Goal: Task Accomplishment & Management: Complete application form

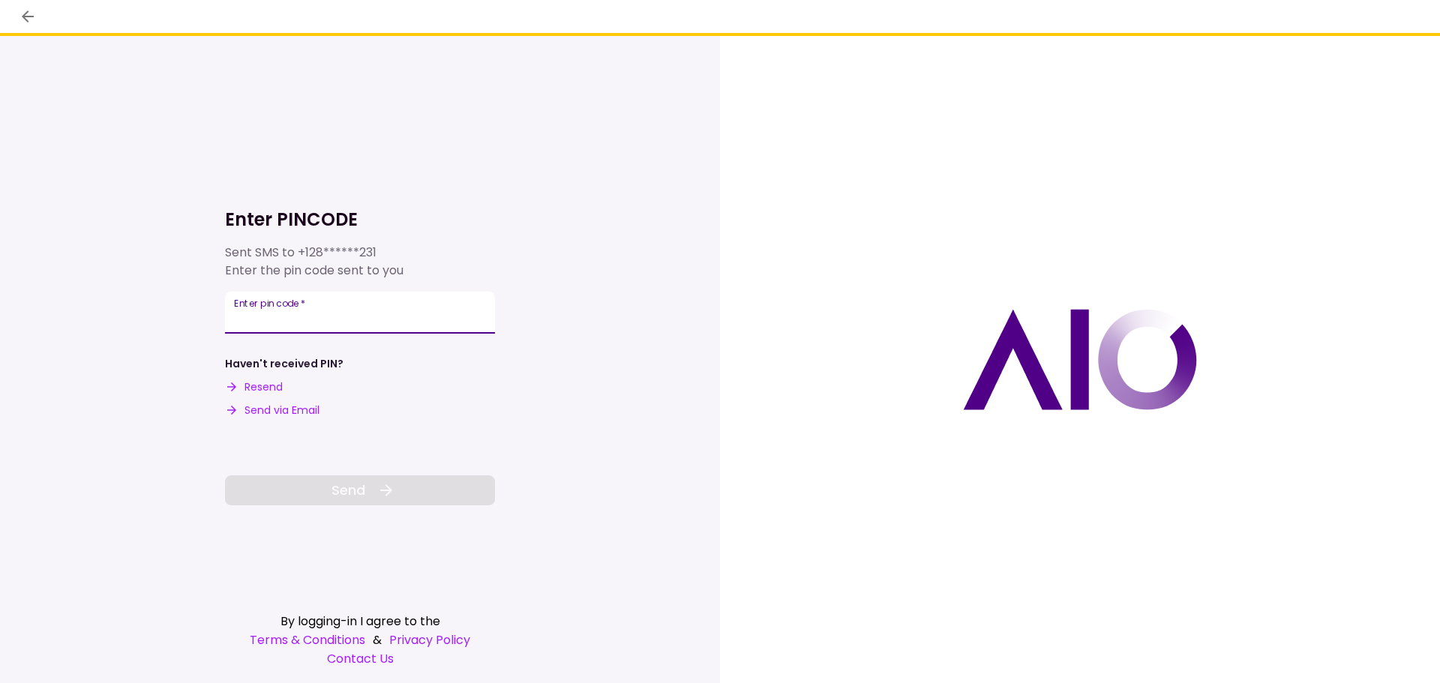
click at [268, 307] on div "Enter pin code   *" at bounding box center [360, 313] width 270 height 42
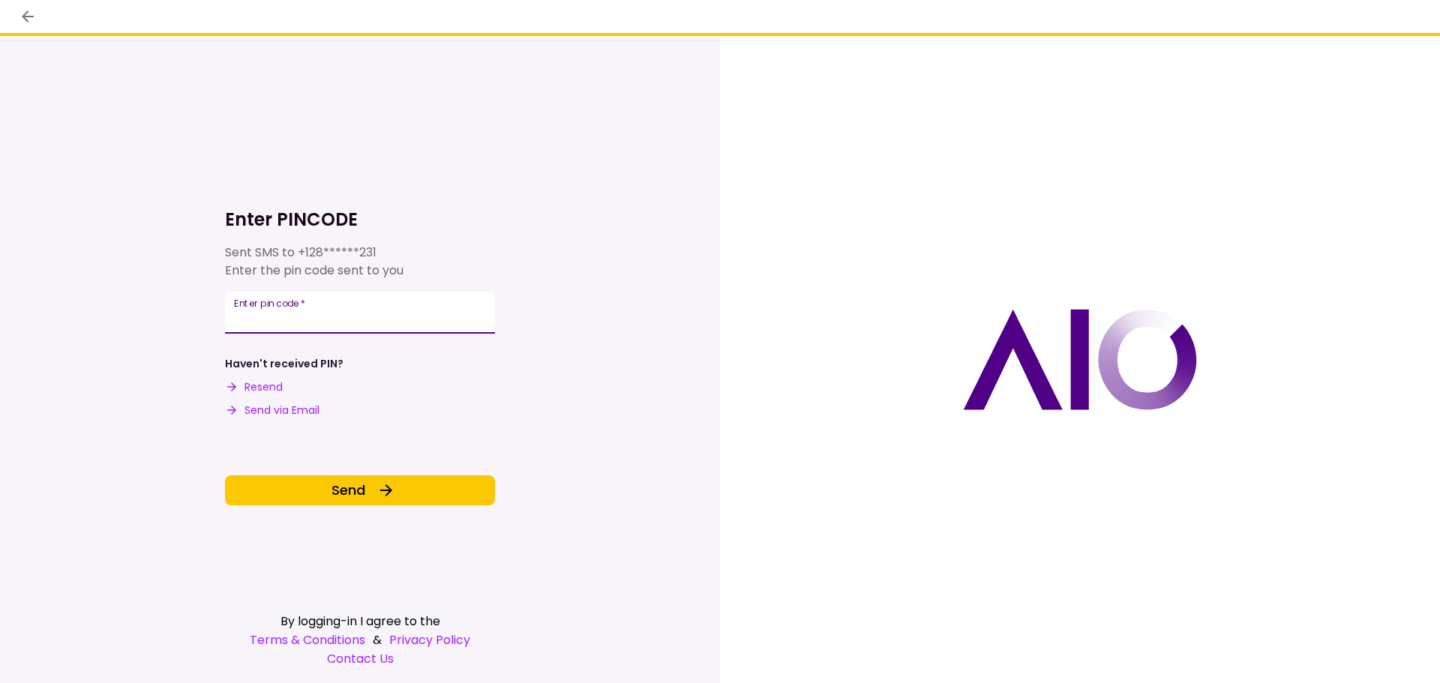
type input "******"
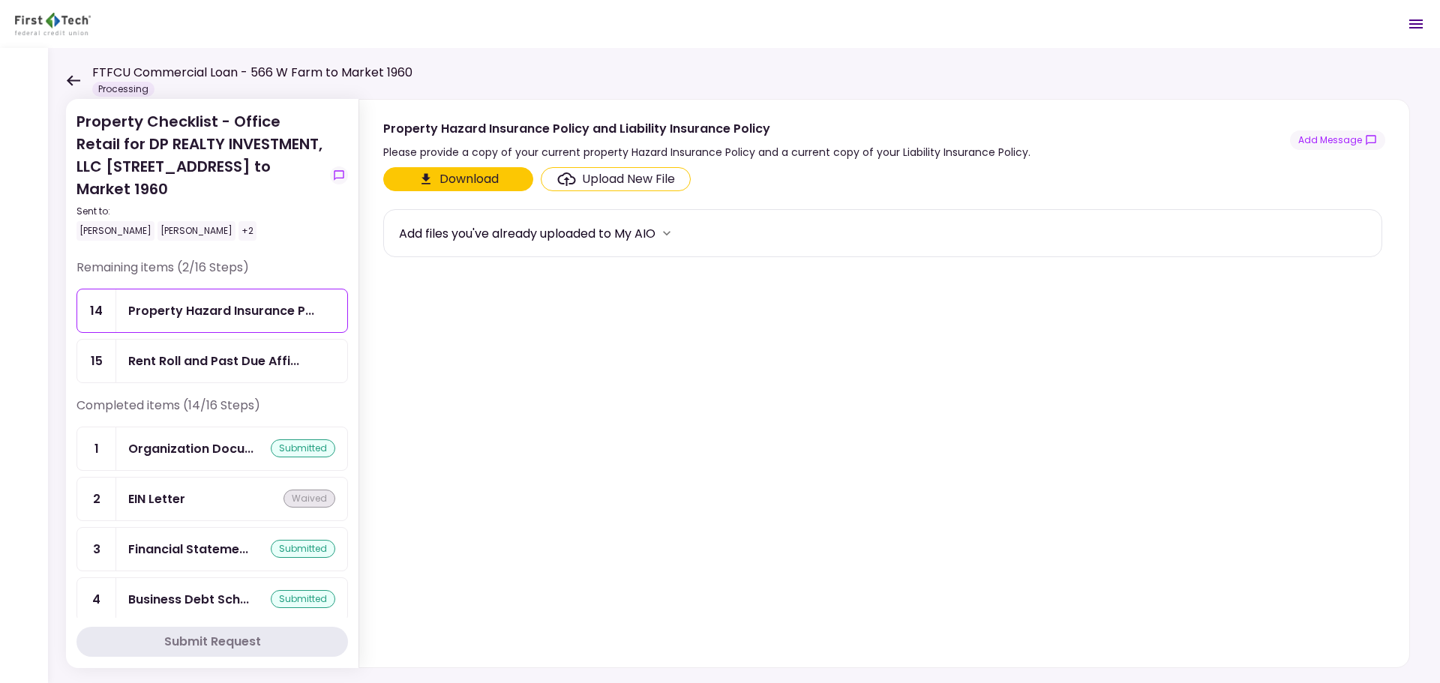
click at [77, 78] on icon at bounding box center [73, 80] width 14 height 11
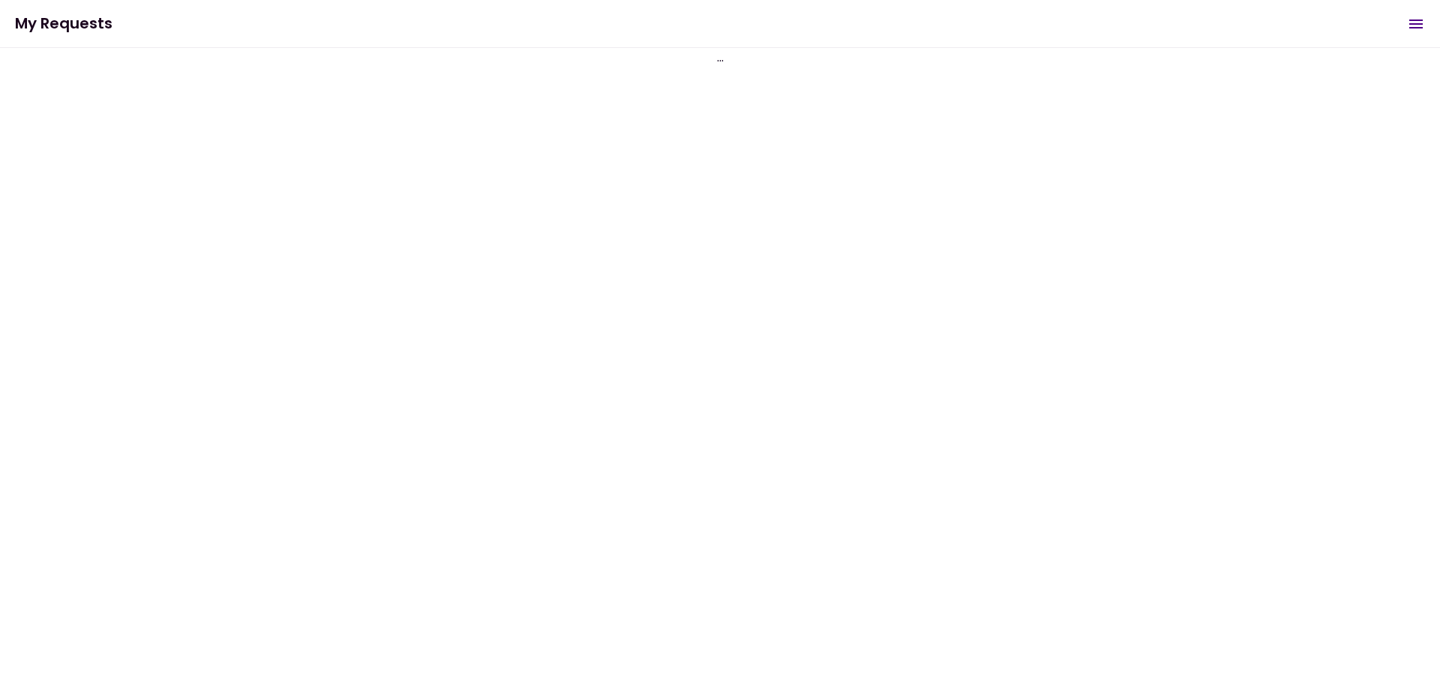
drag, startPoint x: 67, startPoint y: 74, endPoint x: 6, endPoint y: 150, distance: 97.1
click at [68, 74] on div "Property Checklist - Office Retail for DP REALTY INVESTMENT, LLC [STREET_ADDRES…" at bounding box center [720, 365] width 1440 height 635
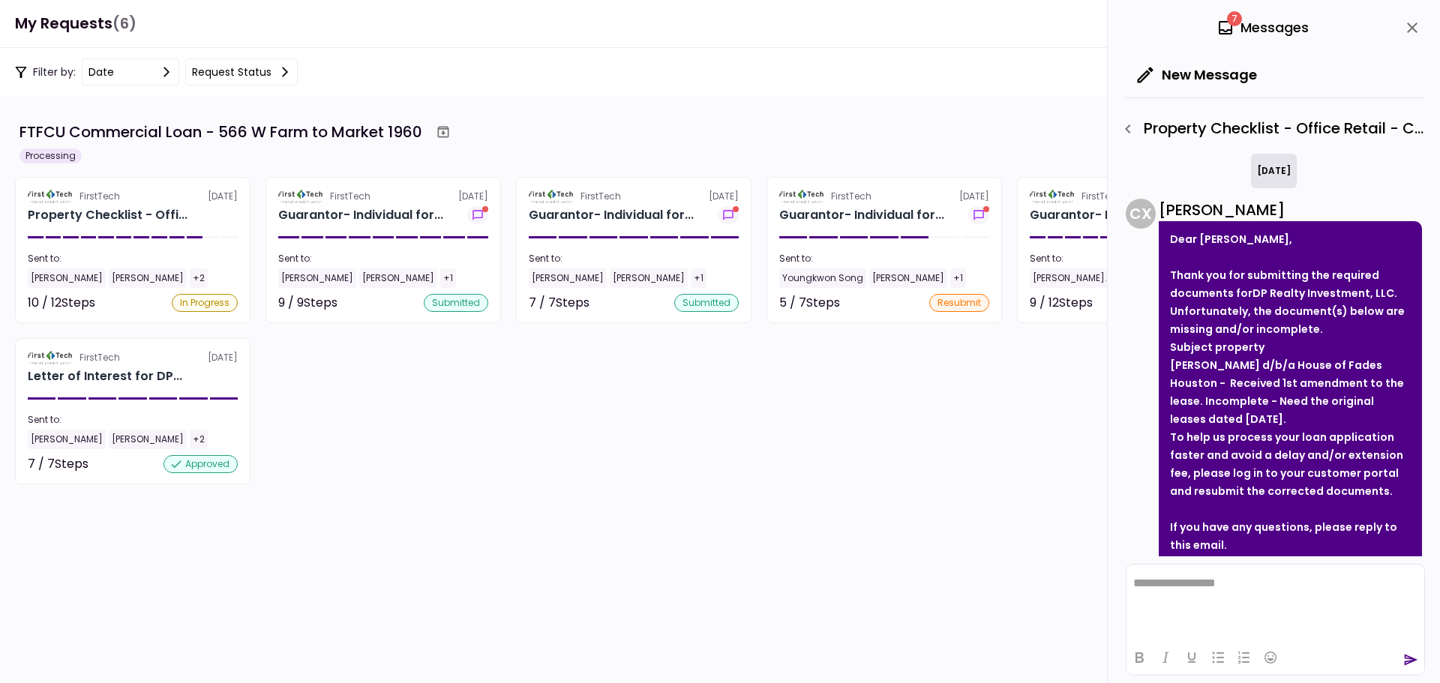
scroll to position [84, 0]
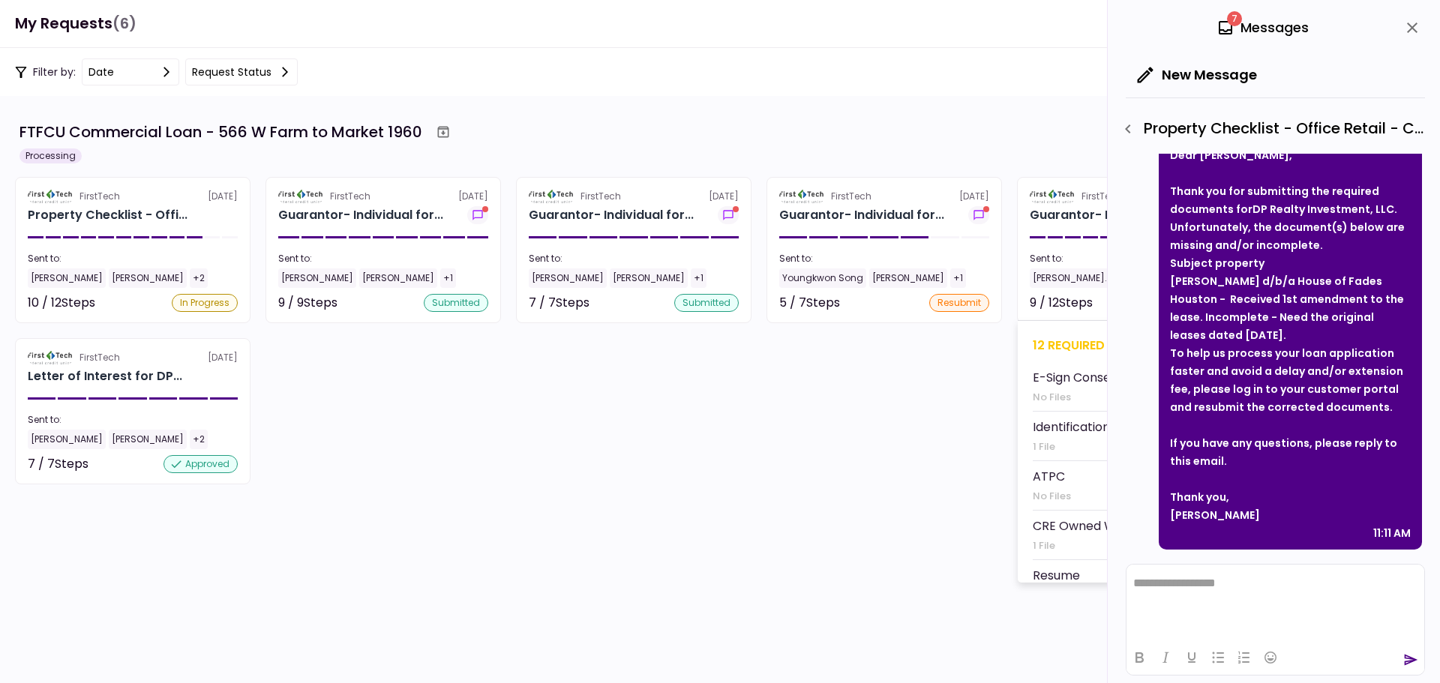
click at [1075, 204] on section "FirstTech [DATE] Guarantor- Individual for... Sent to: [PERSON_NAME]... [PERSON…" at bounding box center [1134, 250] width 235 height 146
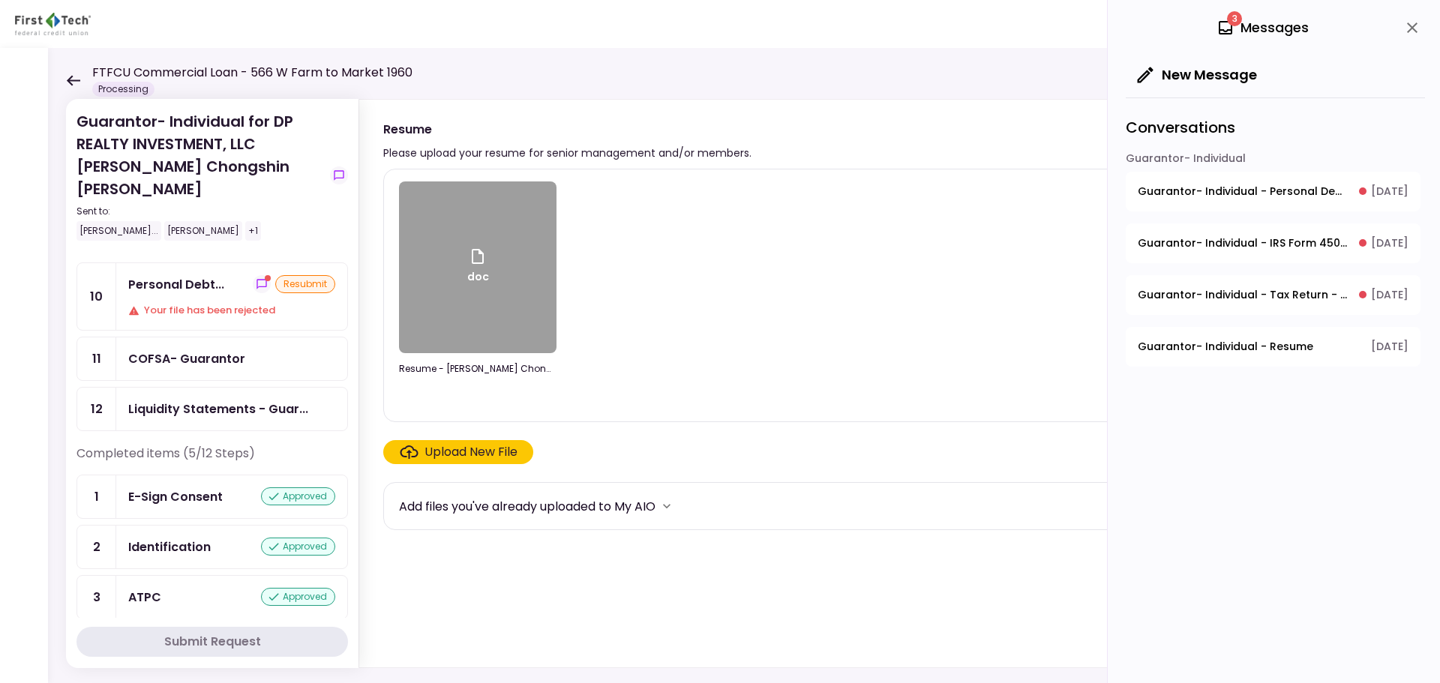
scroll to position [300, 0]
click at [182, 399] on div "Liquidity Statements - Guar..." at bounding box center [218, 408] width 180 height 19
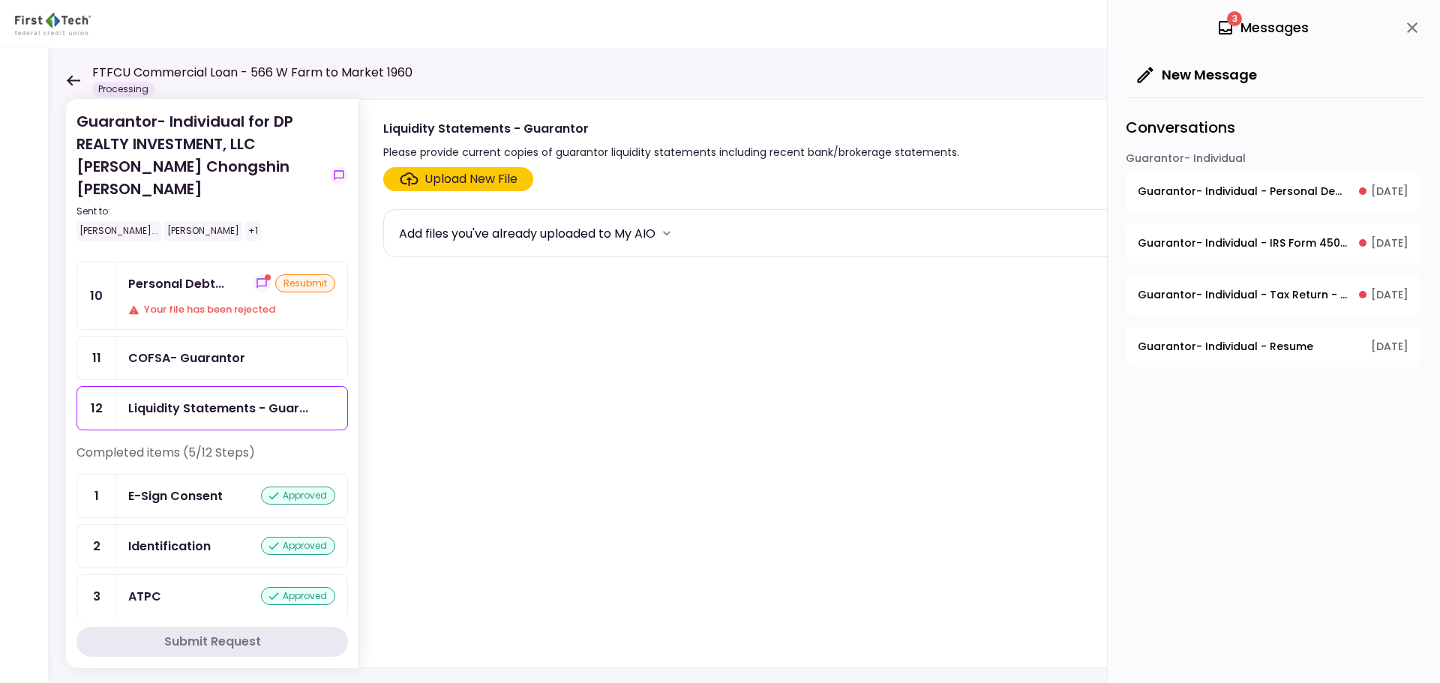
click at [494, 180] on div "Upload New File" at bounding box center [470, 179] width 93 height 18
click at [0, 0] on input "Upload New File" at bounding box center [0, 0] width 0 height 0
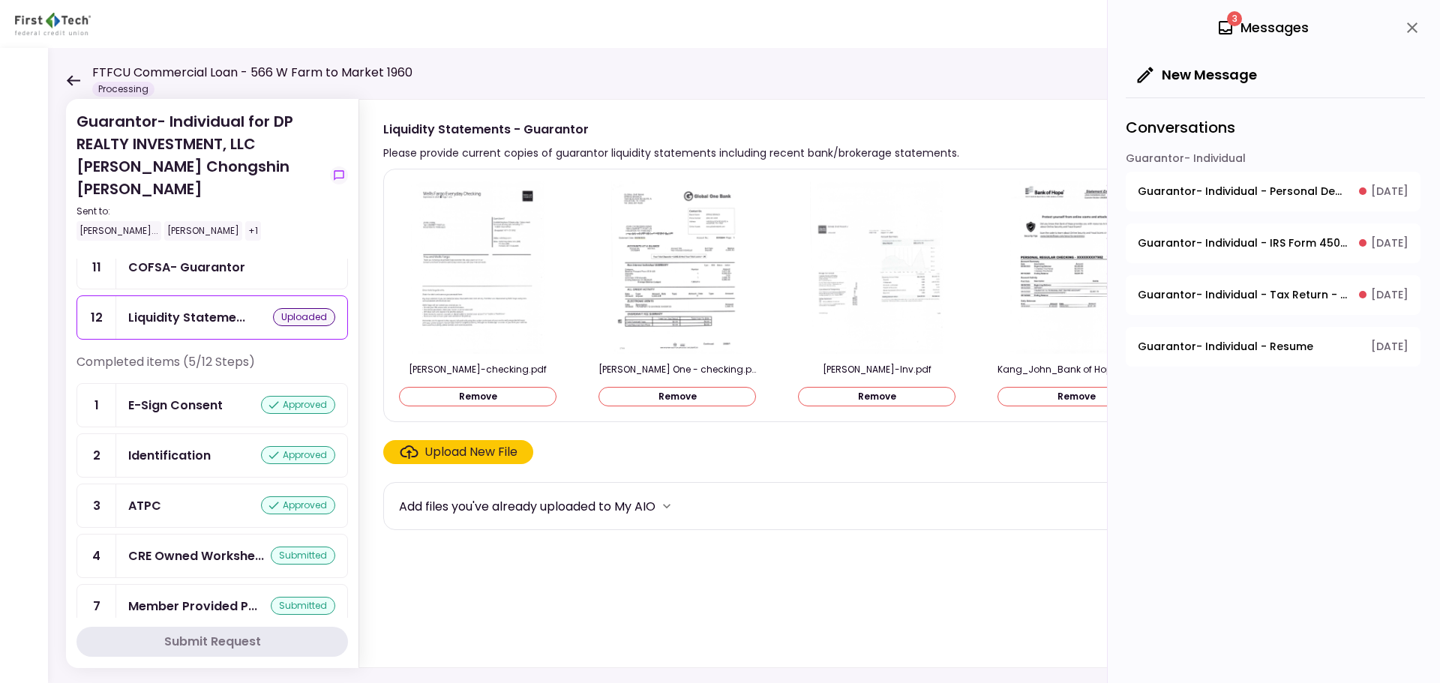
scroll to position [392, 0]
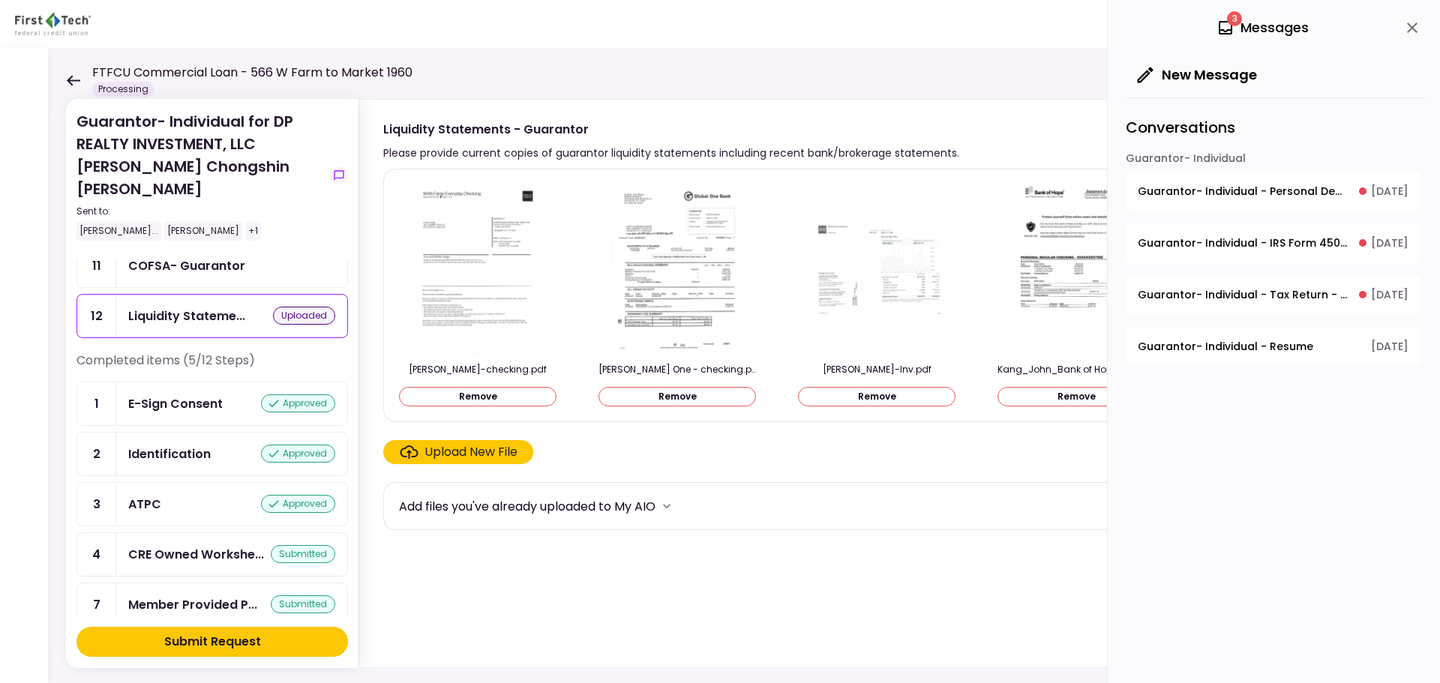
click at [209, 639] on div "Submit Request" at bounding box center [212, 642] width 97 height 18
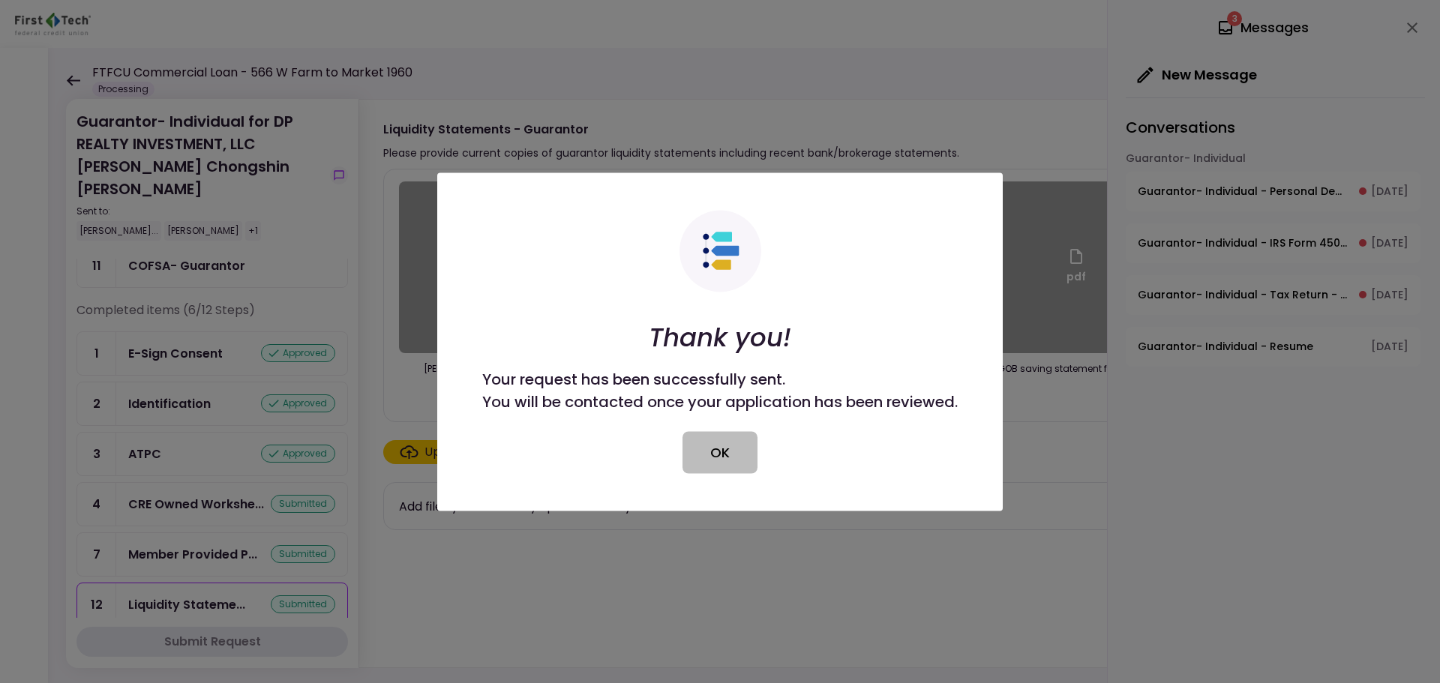
click at [710, 452] on button "OK" at bounding box center [719, 452] width 75 height 42
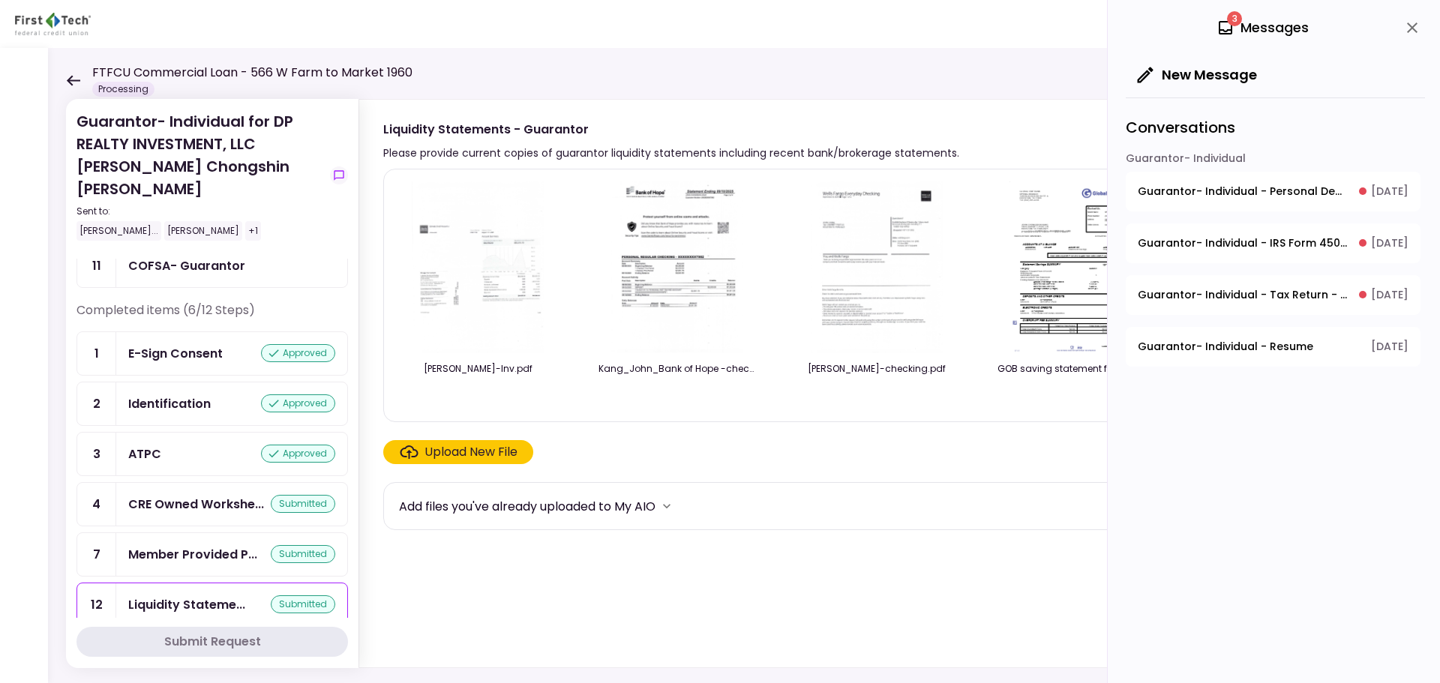
click at [78, 85] on icon at bounding box center [73, 80] width 14 height 11
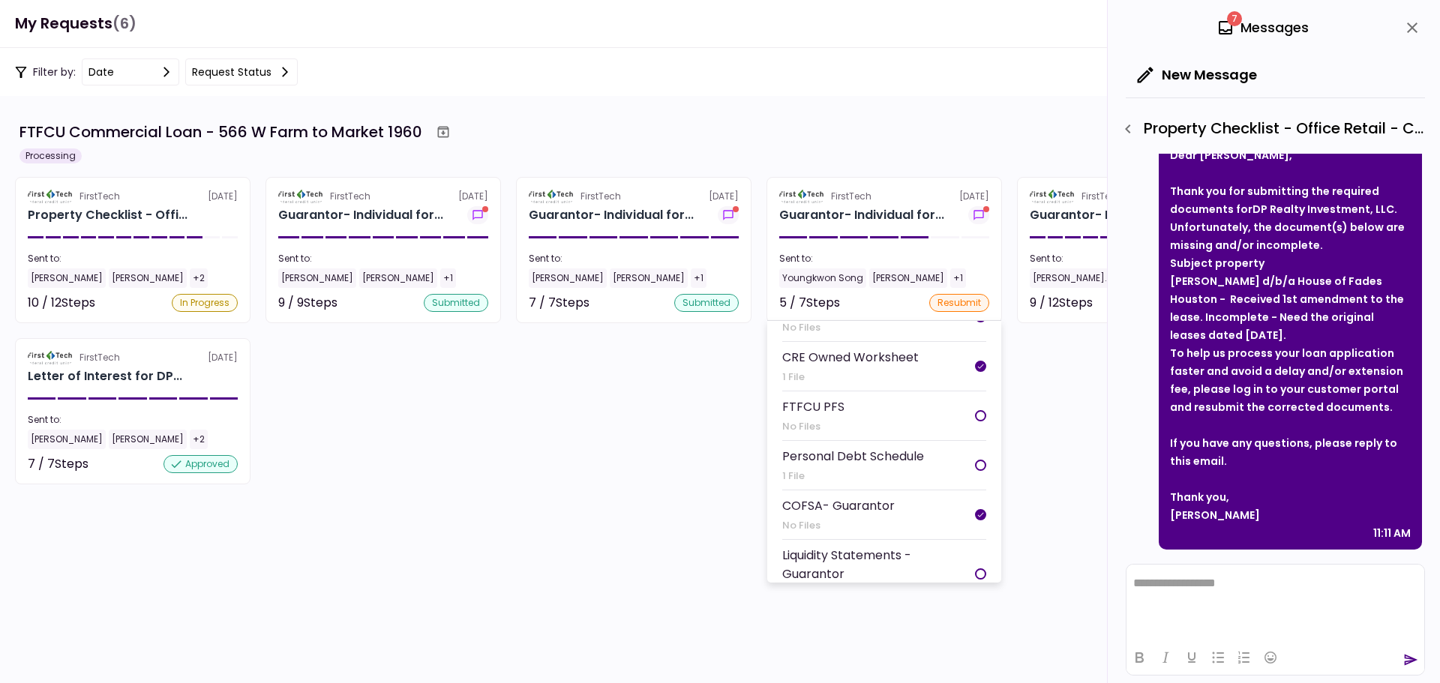
scroll to position [144, 0]
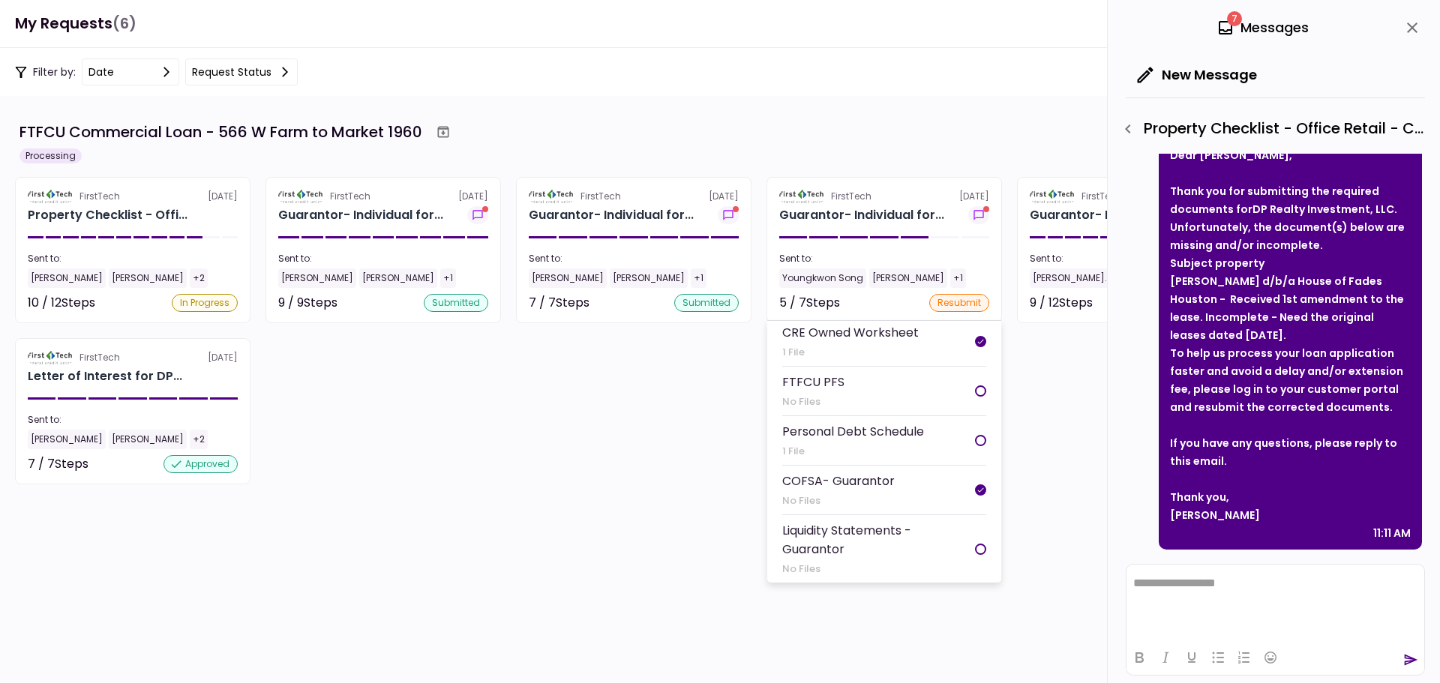
click at [860, 540] on div "Liquidity Statements - Guarantor" at bounding box center [878, 539] width 193 height 37
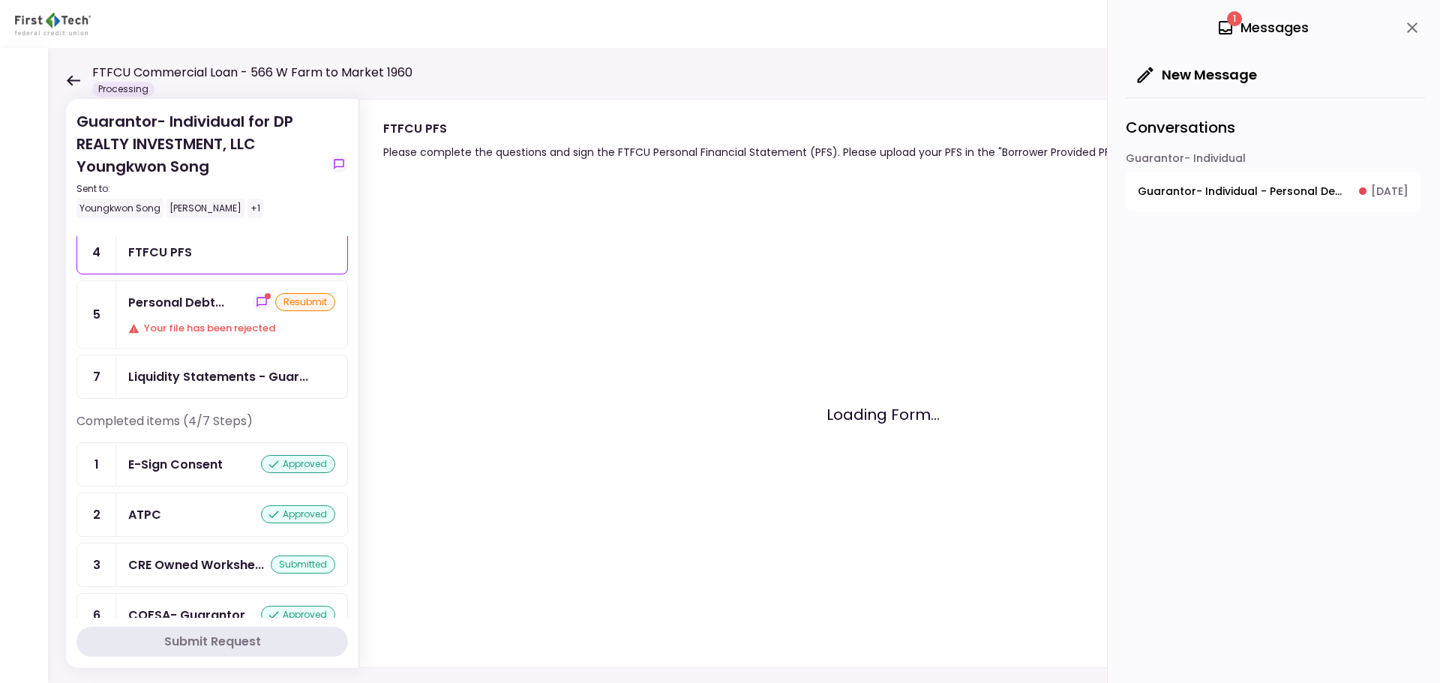
scroll to position [69, 0]
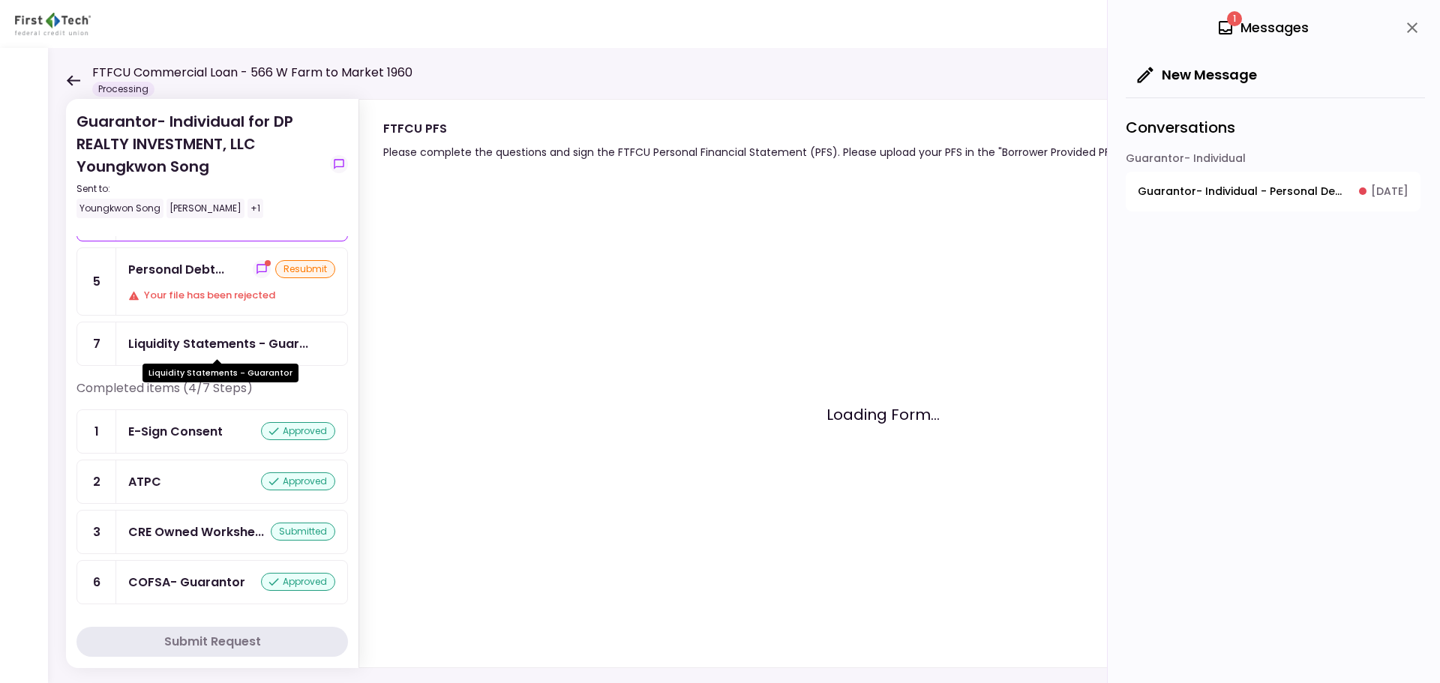
click at [249, 343] on div "Liquidity Statements - Guar..." at bounding box center [218, 343] width 180 height 19
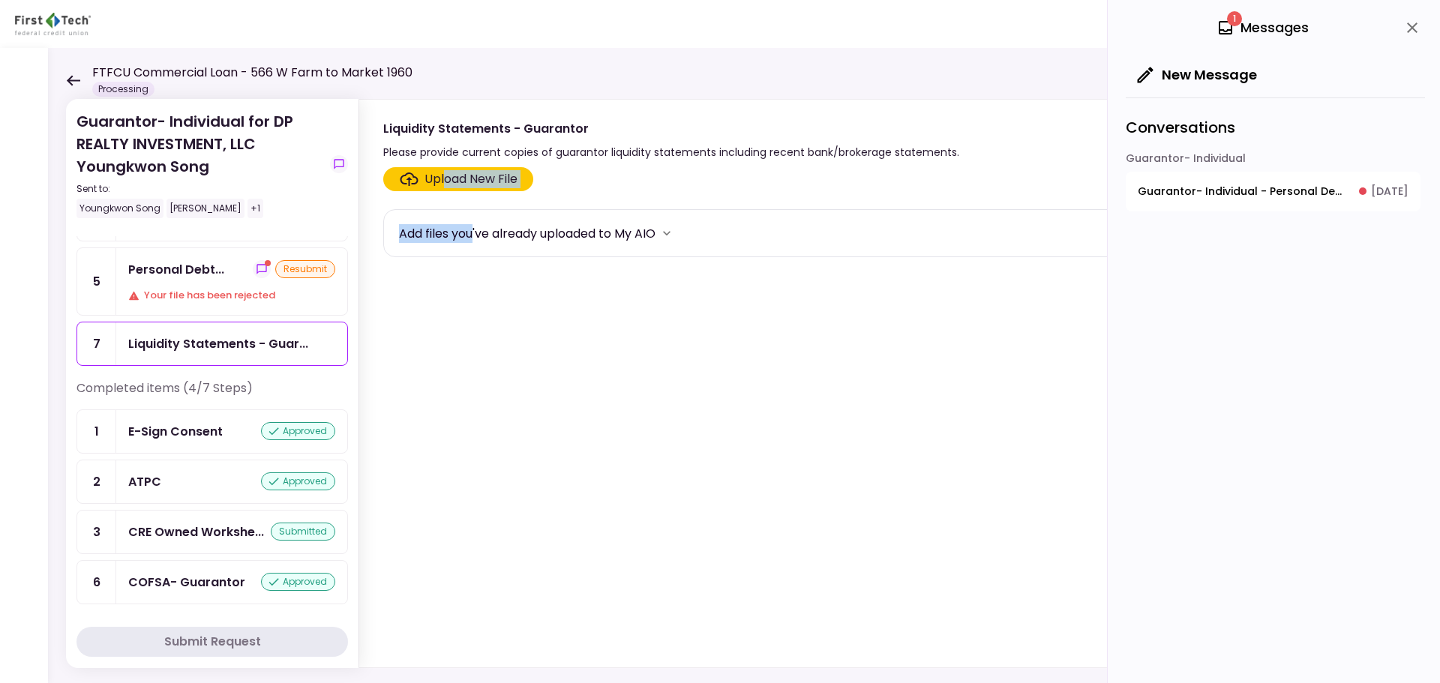
drag, startPoint x: 446, startPoint y: 178, endPoint x: 475, endPoint y: 335, distance: 159.4
click at [475, 335] on section "Upload New File Add files you've already uploaded to My AIO" at bounding box center [884, 414] width 1002 height 494
drag, startPoint x: 398, startPoint y: 344, endPoint x: 158, endPoint y: 310, distance: 242.3
click at [397, 344] on section "Upload New File Add files you've already uploaded to My AIO" at bounding box center [884, 414] width 1002 height 494
click at [416, 182] on icon "Click here to upload the required document" at bounding box center [409, 178] width 18 height 13
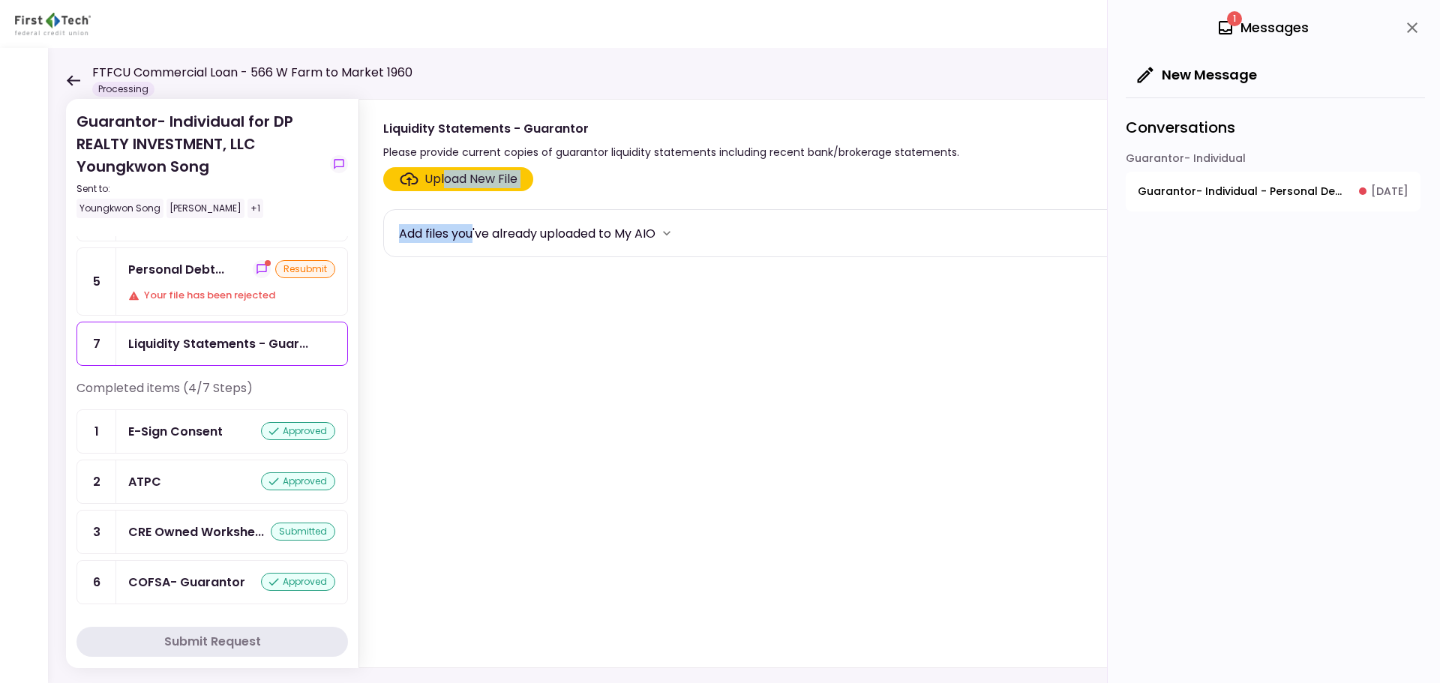
click at [0, 0] on input "Upload New File" at bounding box center [0, 0] width 0 height 0
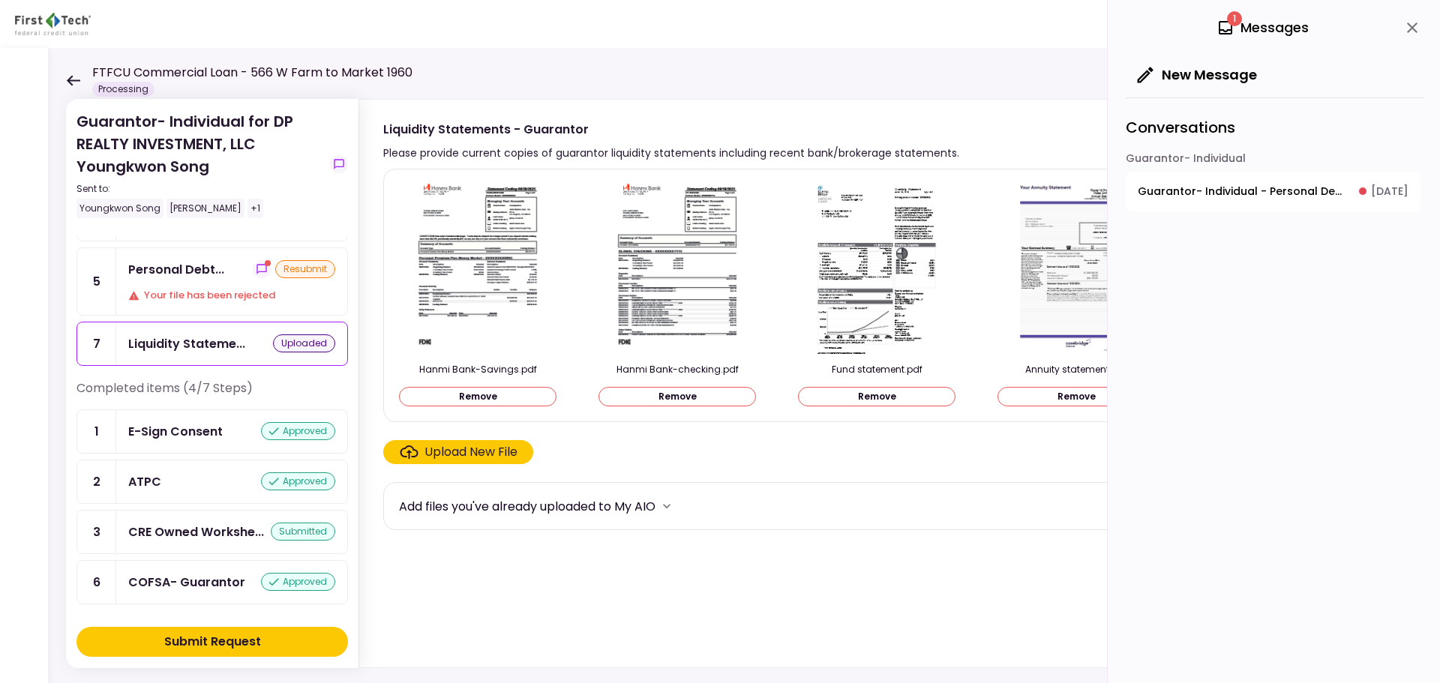
click at [286, 646] on button "Submit Request" at bounding box center [211, 642] width 271 height 30
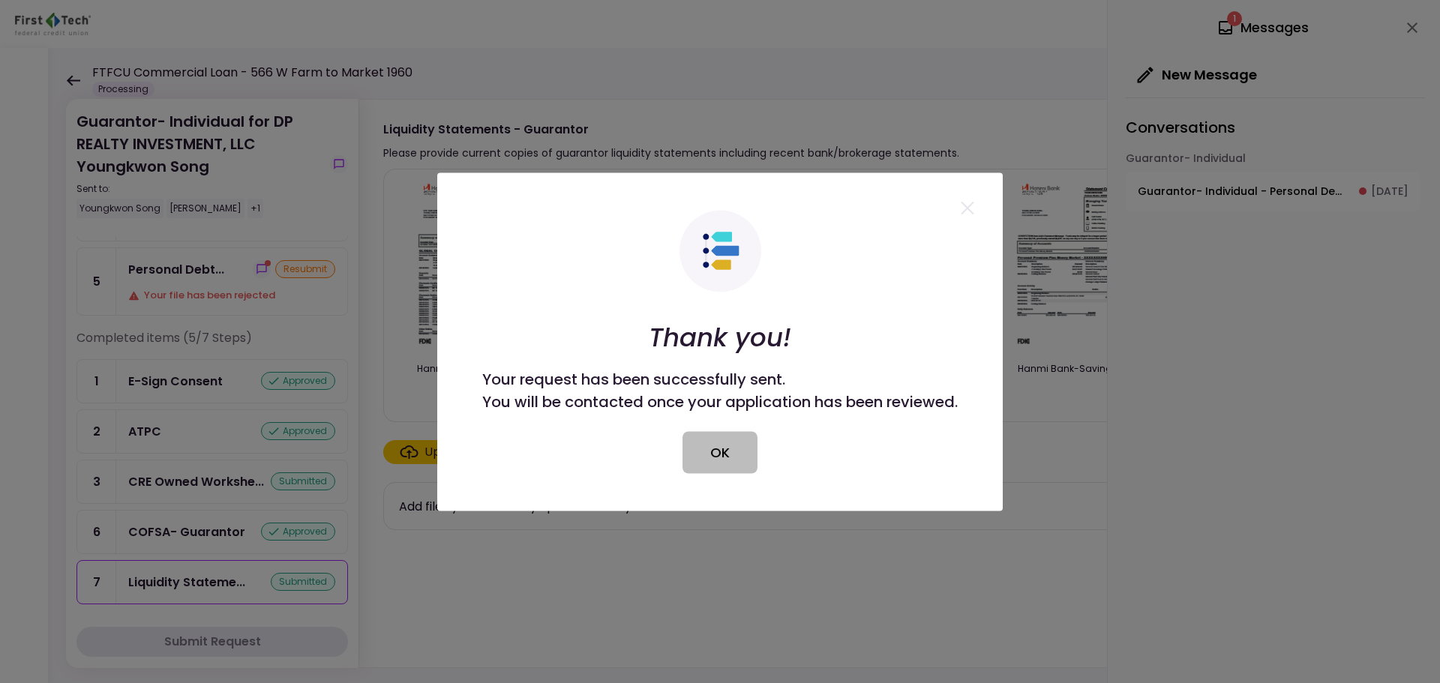
click at [729, 460] on button "OK" at bounding box center [719, 452] width 75 height 42
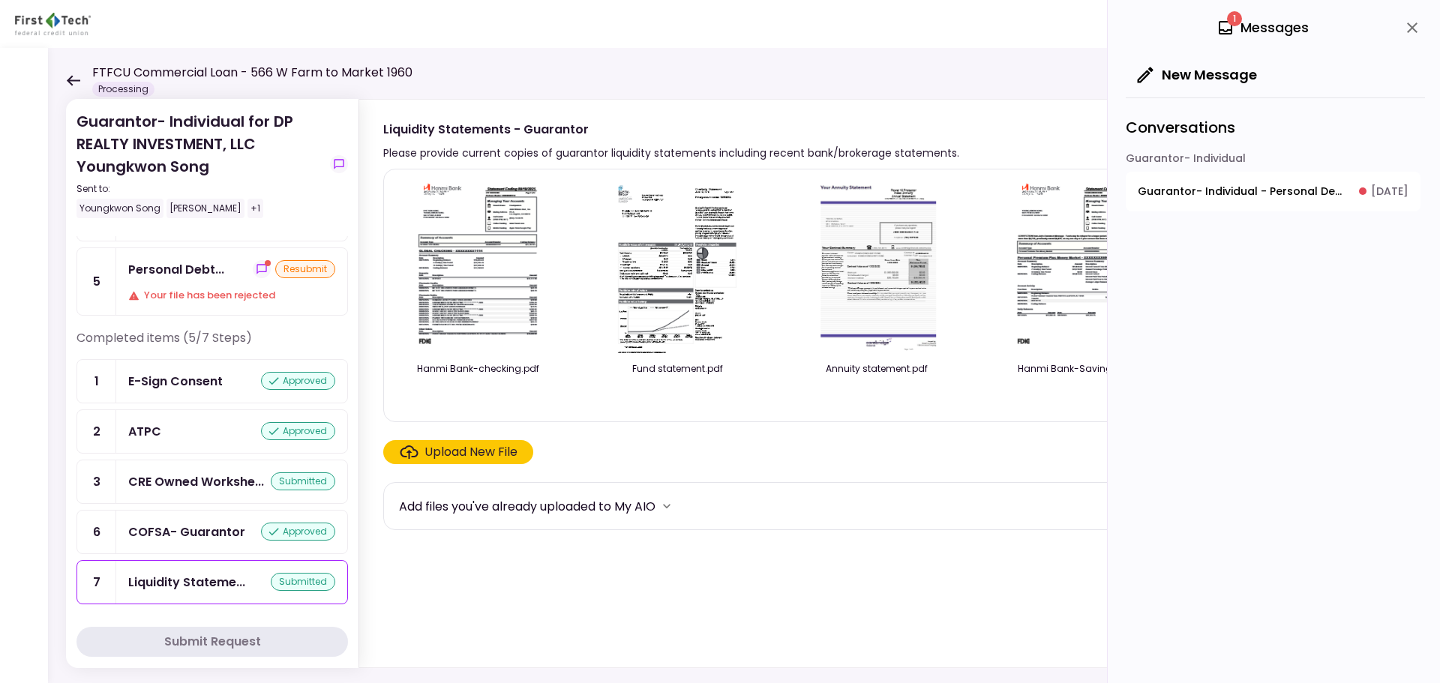
click at [73, 80] on icon at bounding box center [73, 80] width 13 height 10
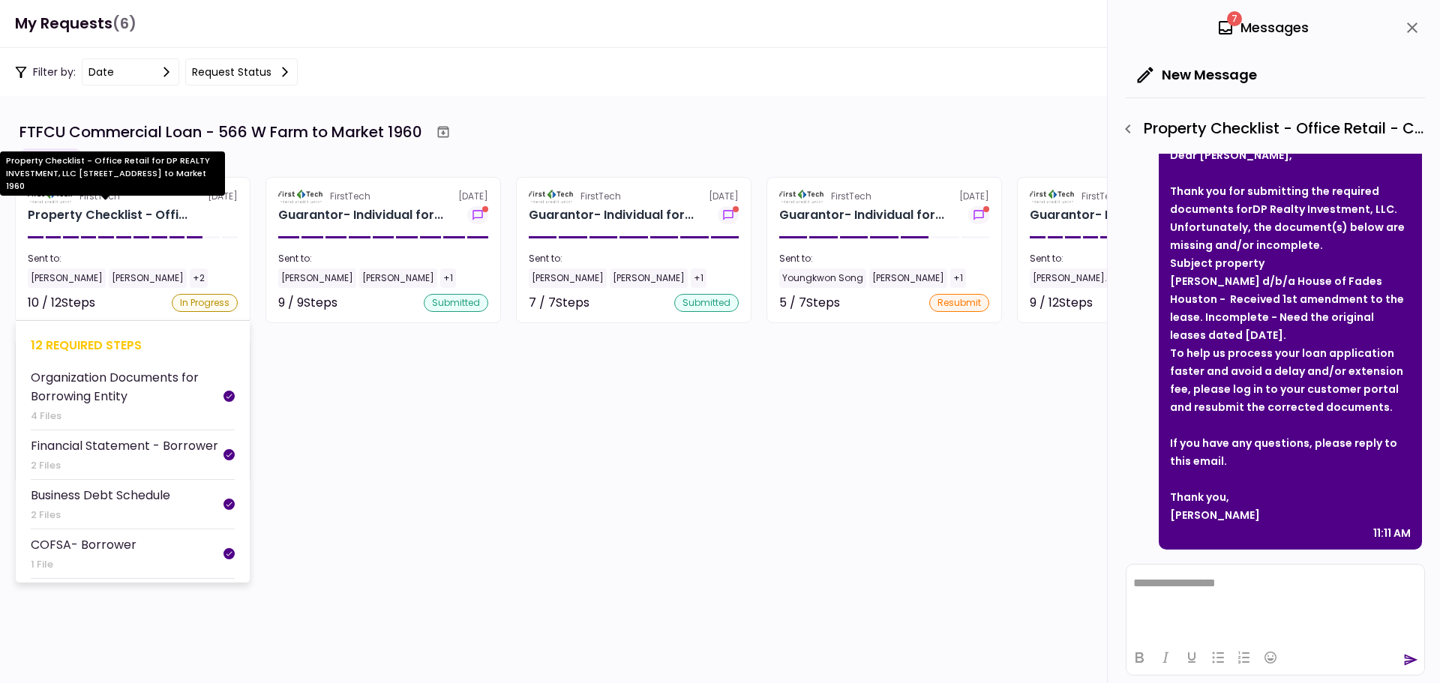
click at [153, 219] on div "Property Checklist - Offi..." at bounding box center [108, 215] width 160 height 18
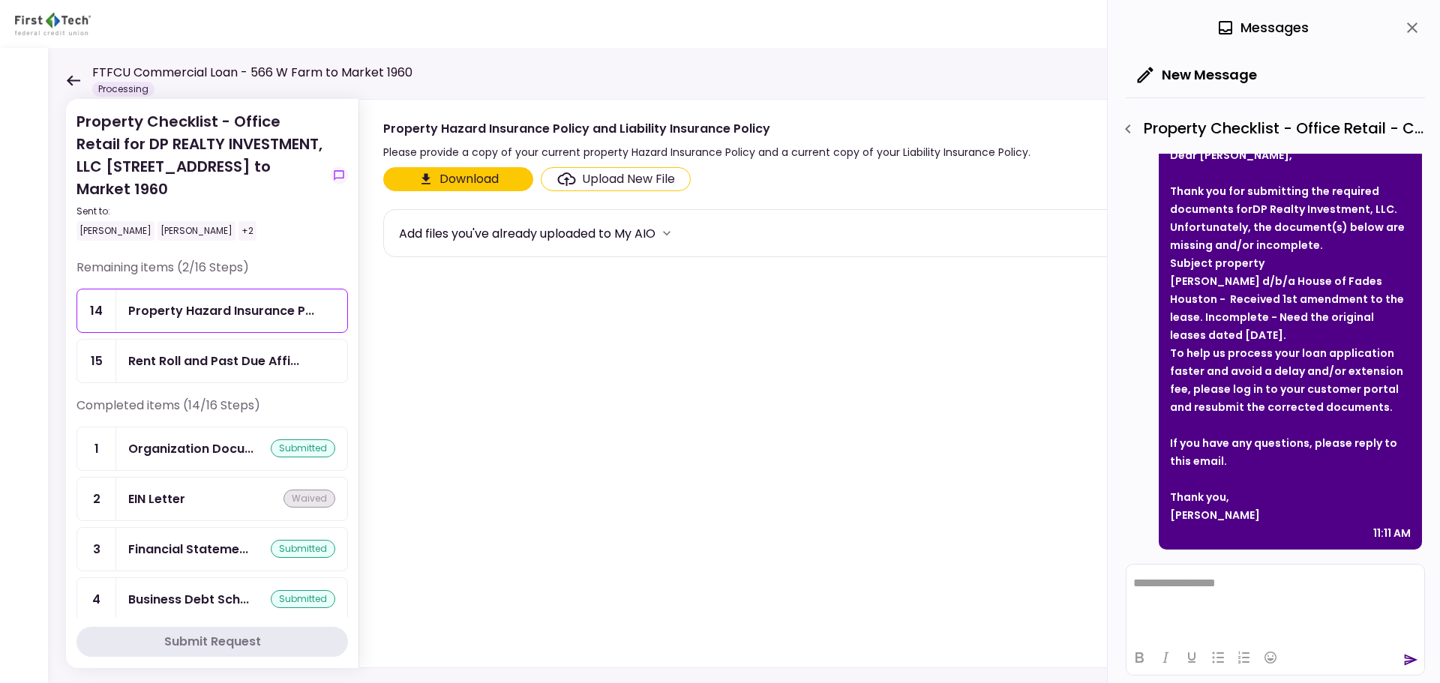
click at [72, 76] on icon at bounding box center [73, 80] width 13 height 10
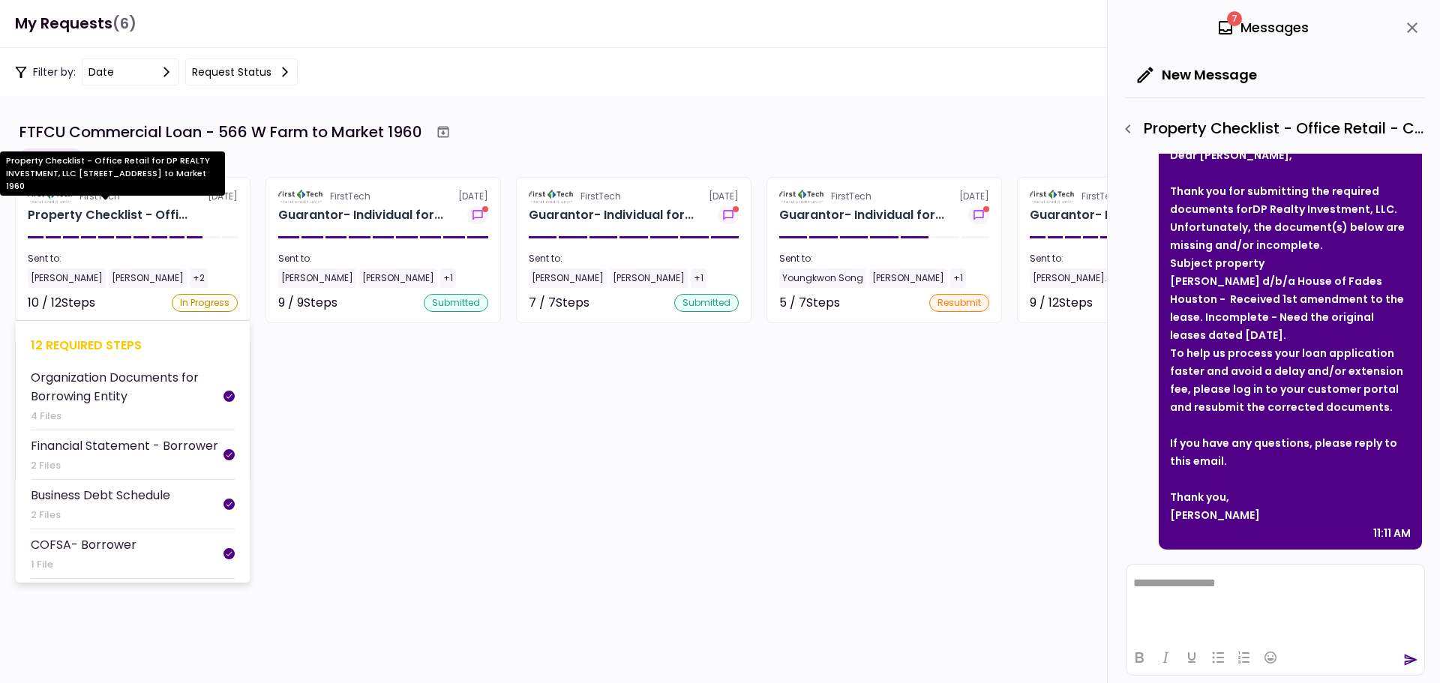
click at [112, 215] on div "Property Checklist - Offi..." at bounding box center [108, 215] width 160 height 18
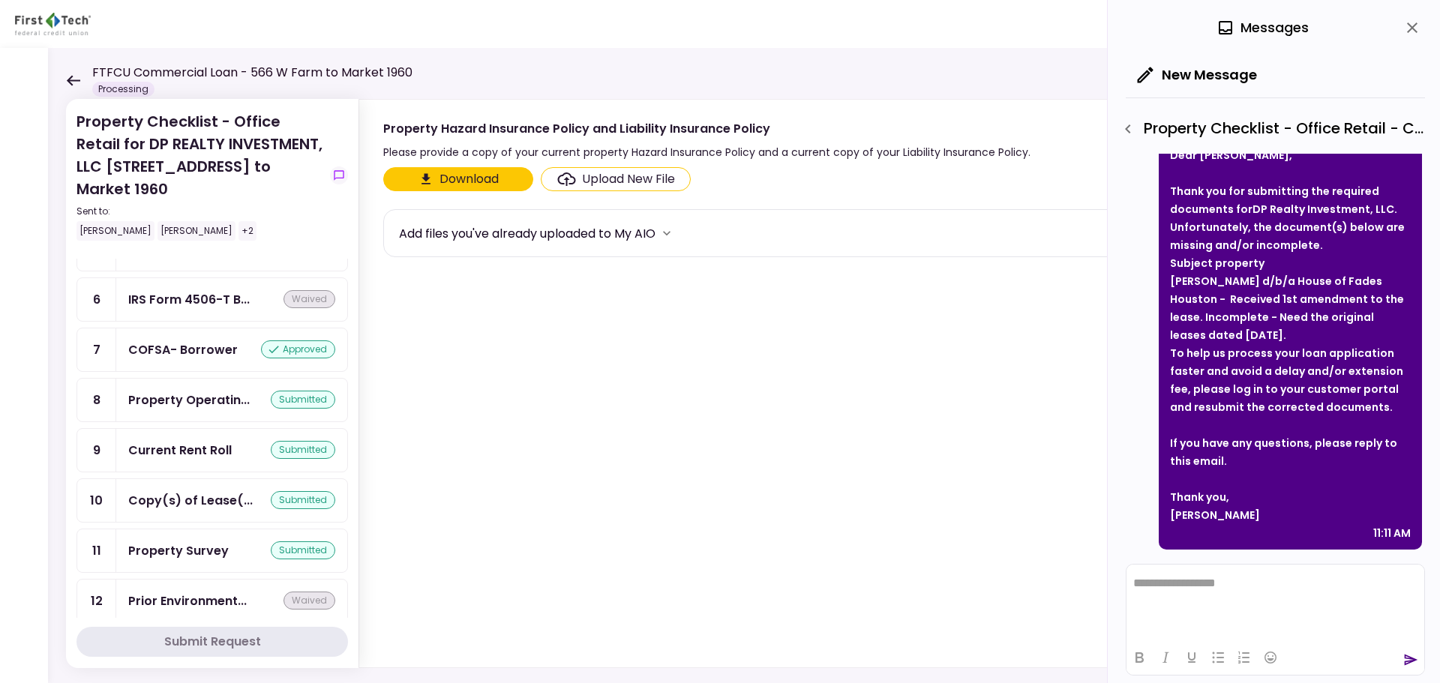
scroll to position [450, 0]
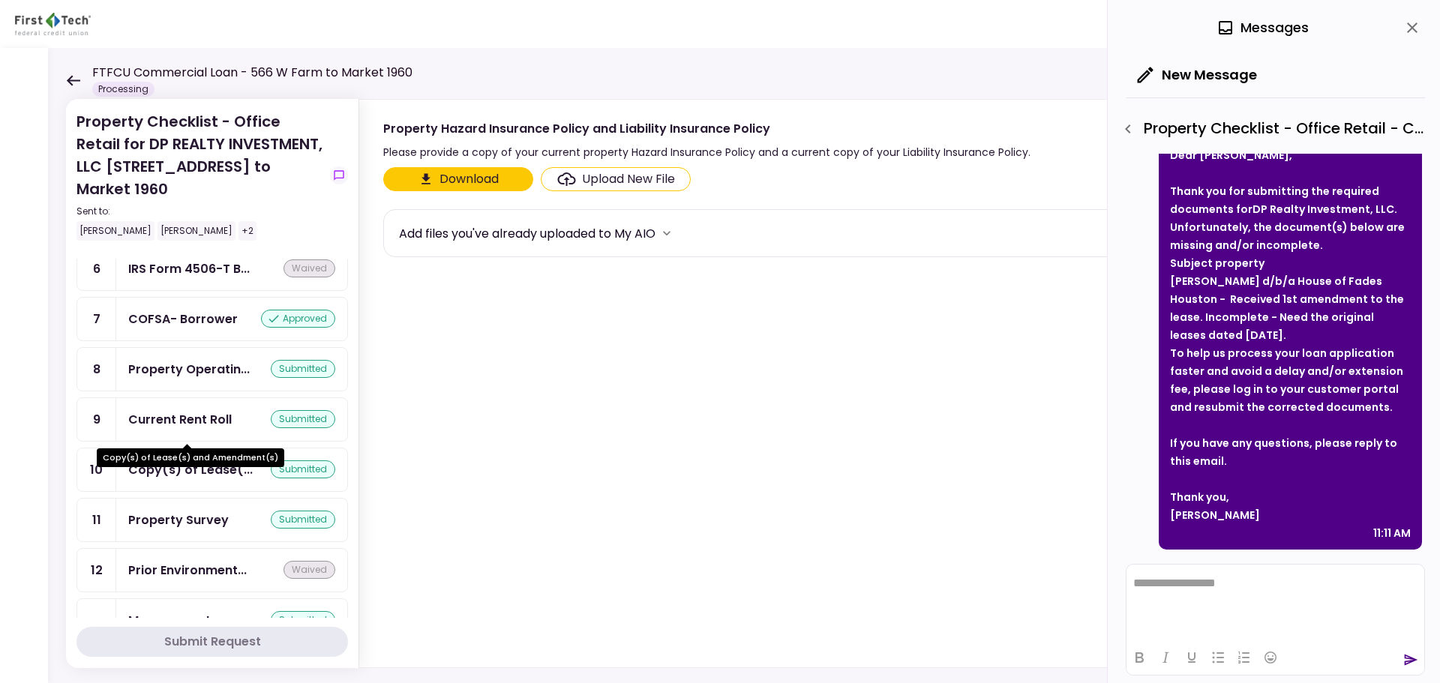
click at [192, 460] on div "Copy(s) of Lease(..." at bounding box center [190, 469] width 124 height 19
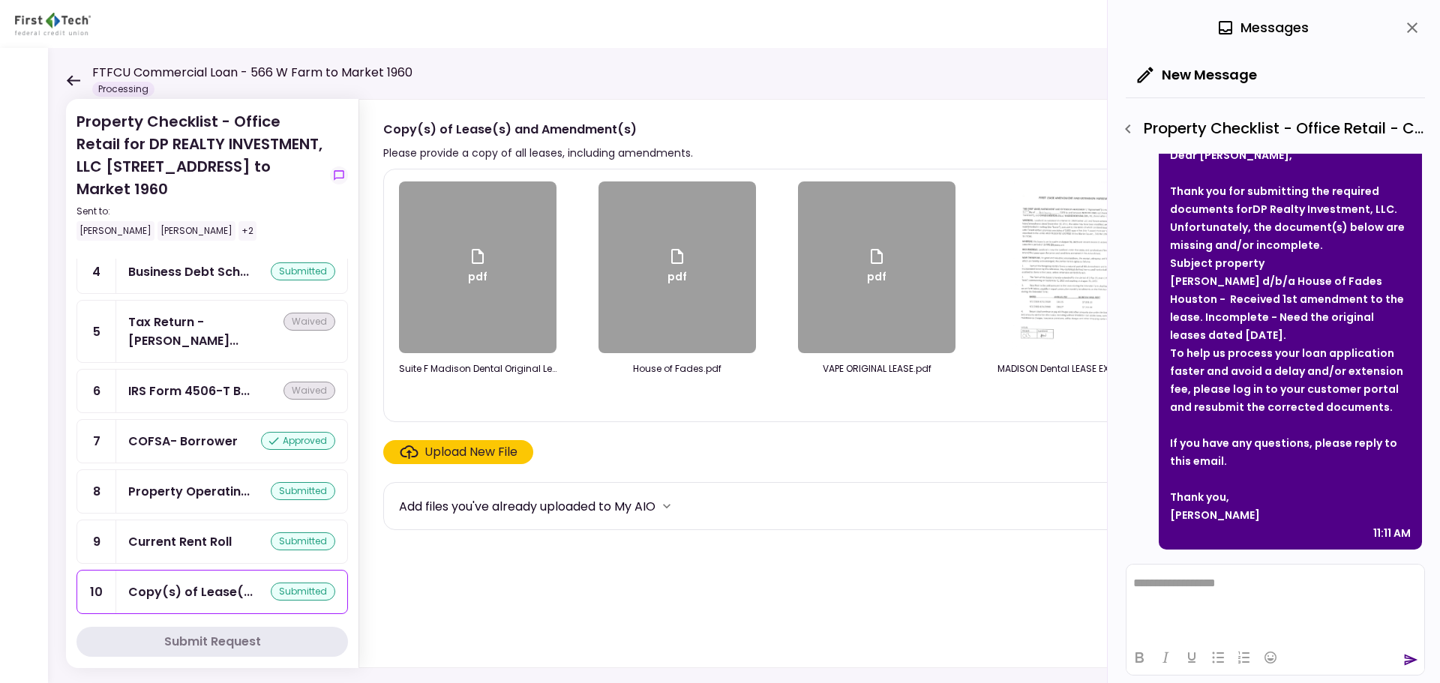
scroll to position [75, 0]
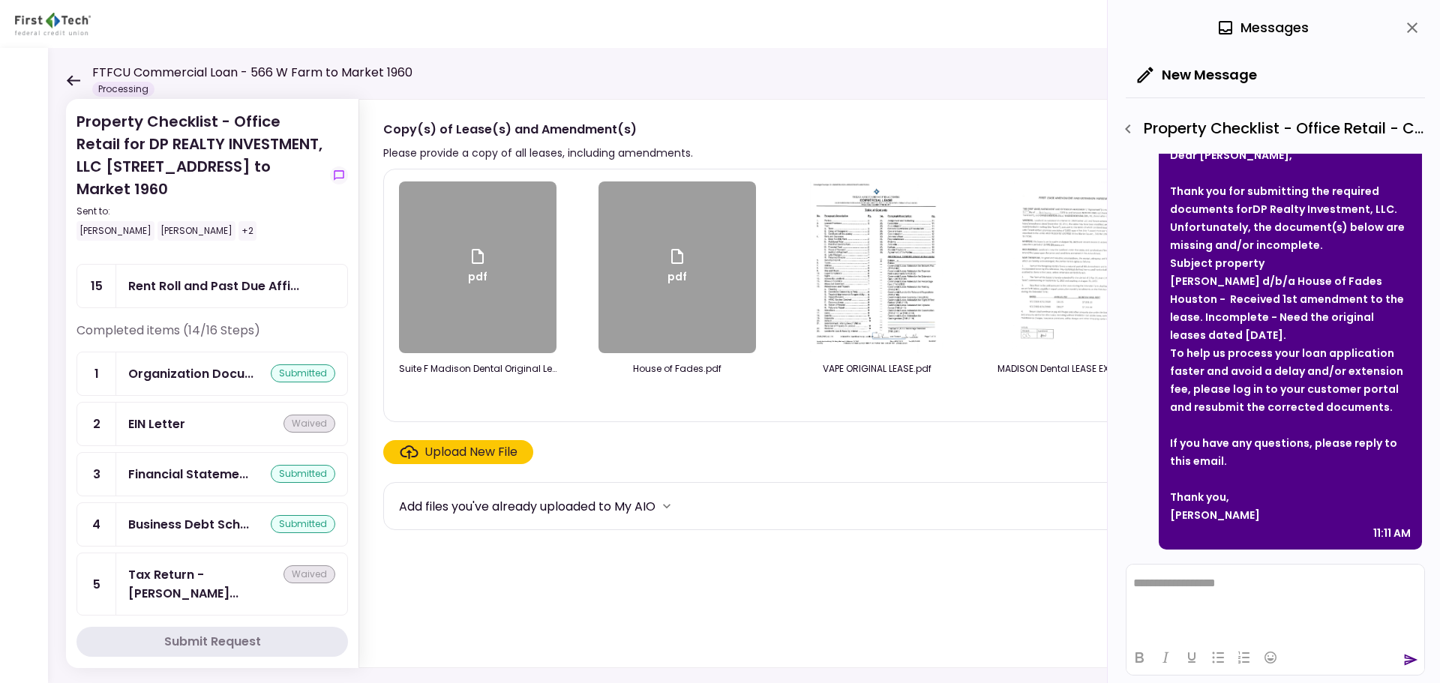
click at [70, 78] on icon at bounding box center [73, 80] width 13 height 10
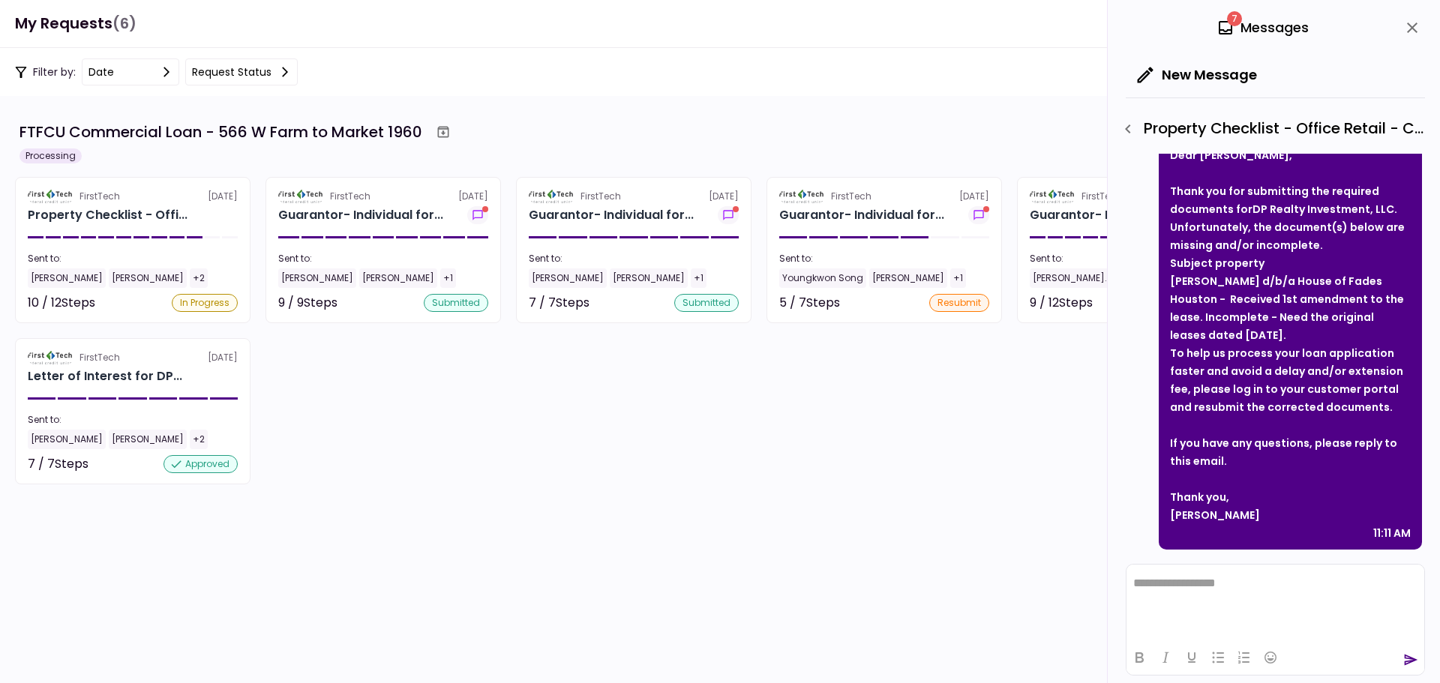
click at [110, 226] on section "FirstTech [DATE] Property Checklist - Offi... Sent to: [PERSON_NAME] [PERSON_NA…" at bounding box center [132, 250] width 235 height 146
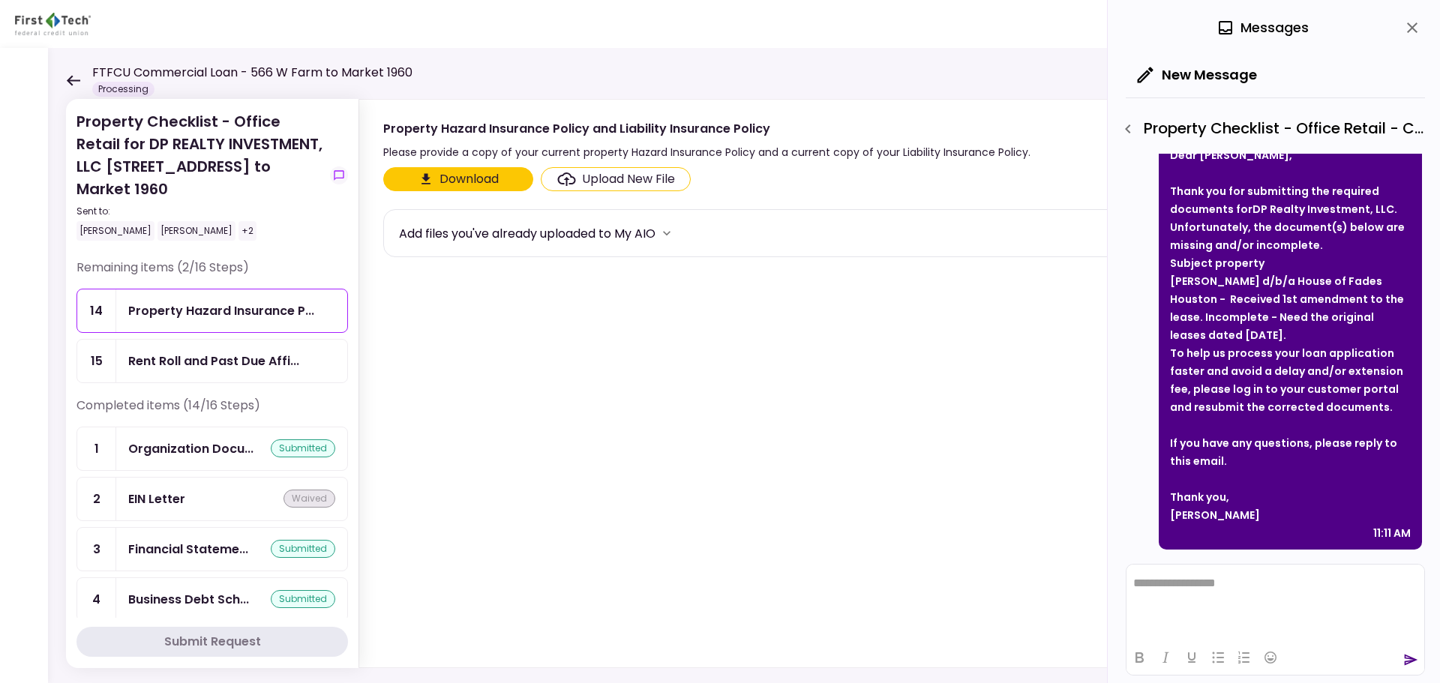
click at [67, 73] on div "FTFCU Commercial Loan - 566 W Farm to Market 1960 Processing" at bounding box center [239, 80] width 346 height 33
click at [70, 79] on icon at bounding box center [73, 80] width 13 height 10
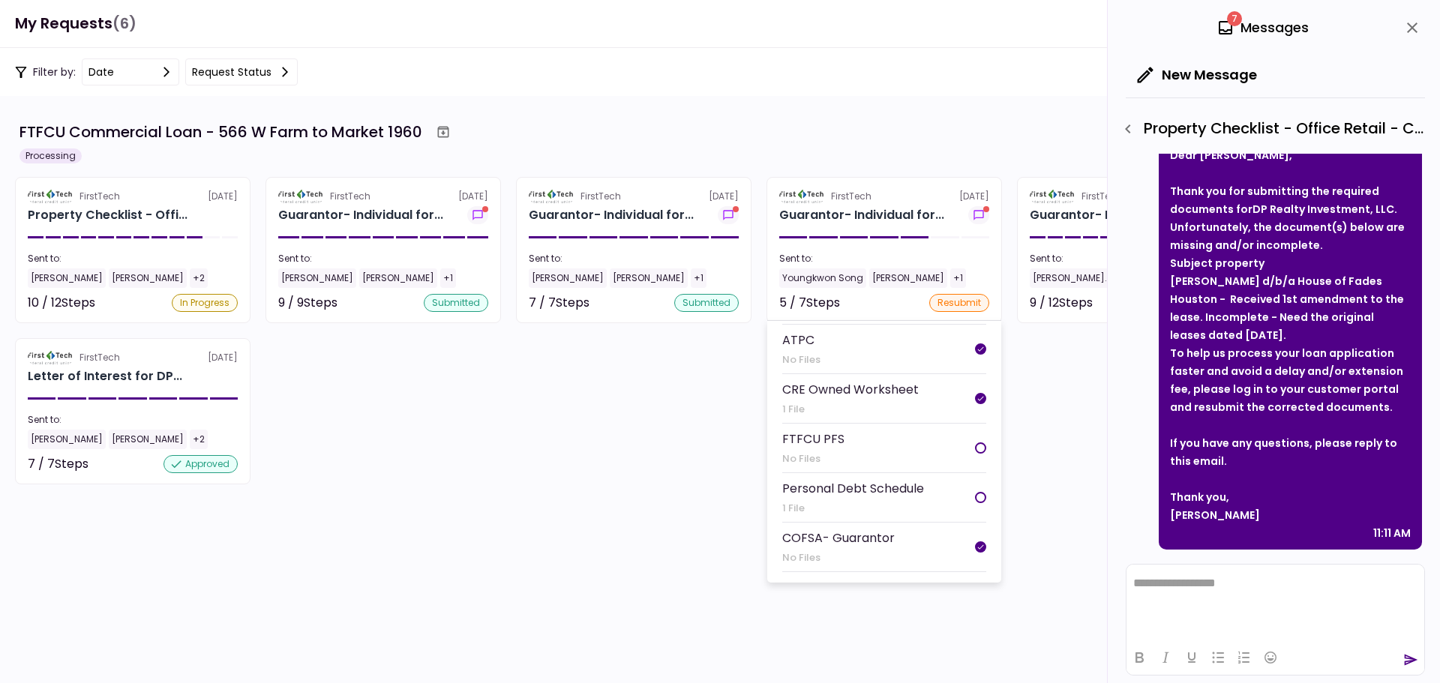
scroll to position [144, 0]
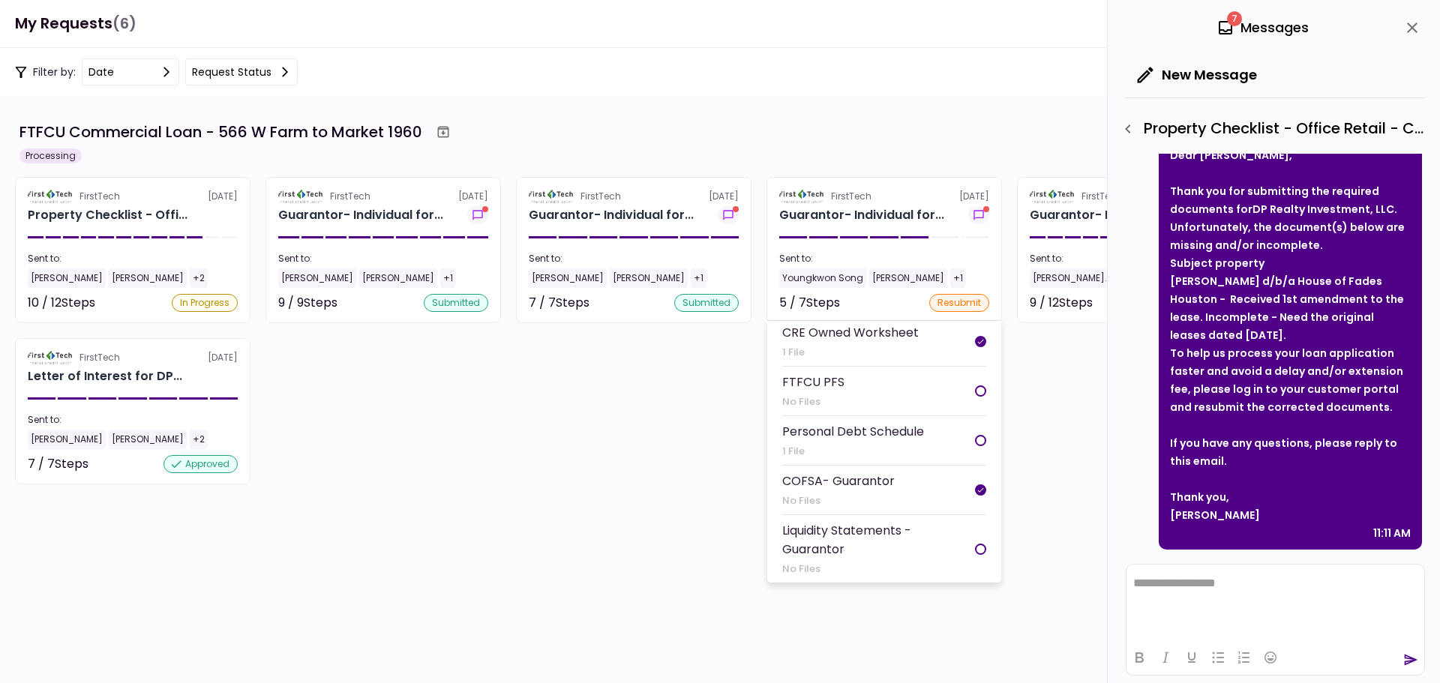
click at [849, 538] on div "Liquidity Statements - Guarantor" at bounding box center [878, 539] width 193 height 37
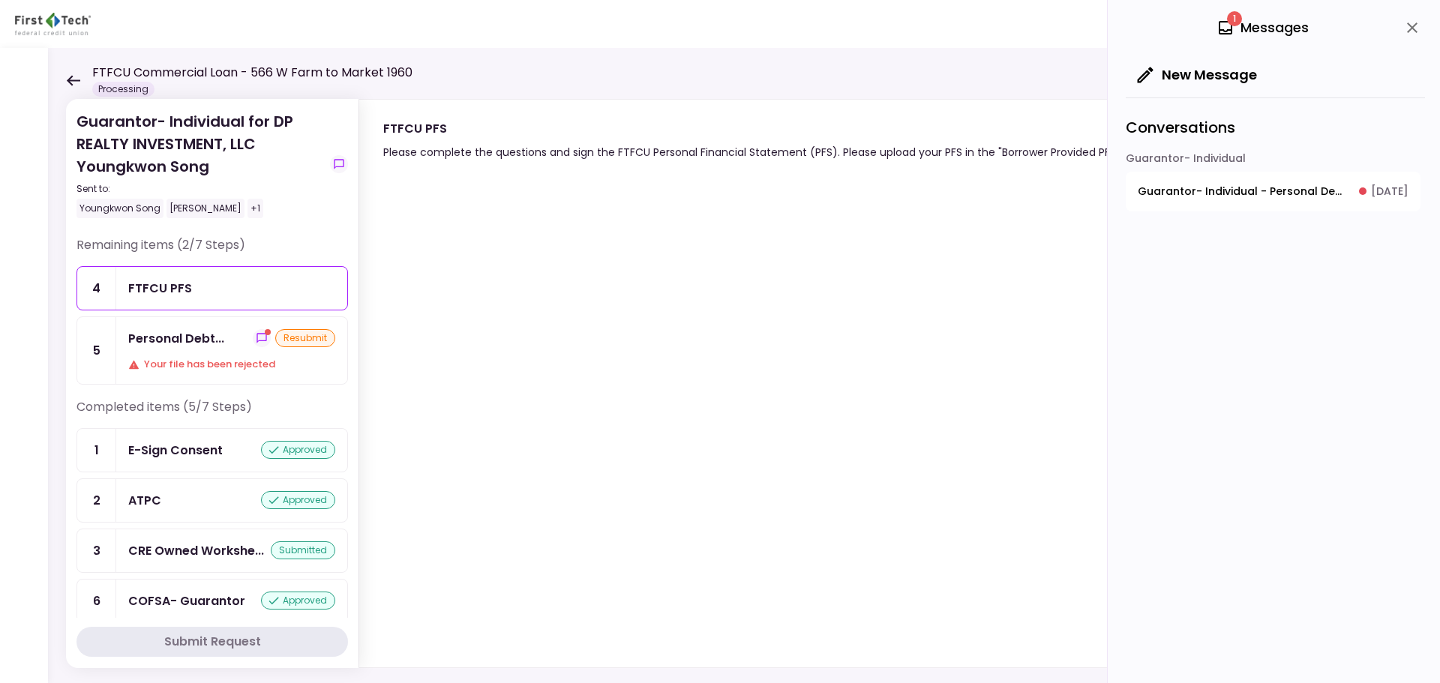
click at [217, 298] on div "FTFCU PFS" at bounding box center [231, 288] width 231 height 43
click at [70, 82] on icon at bounding box center [73, 80] width 13 height 10
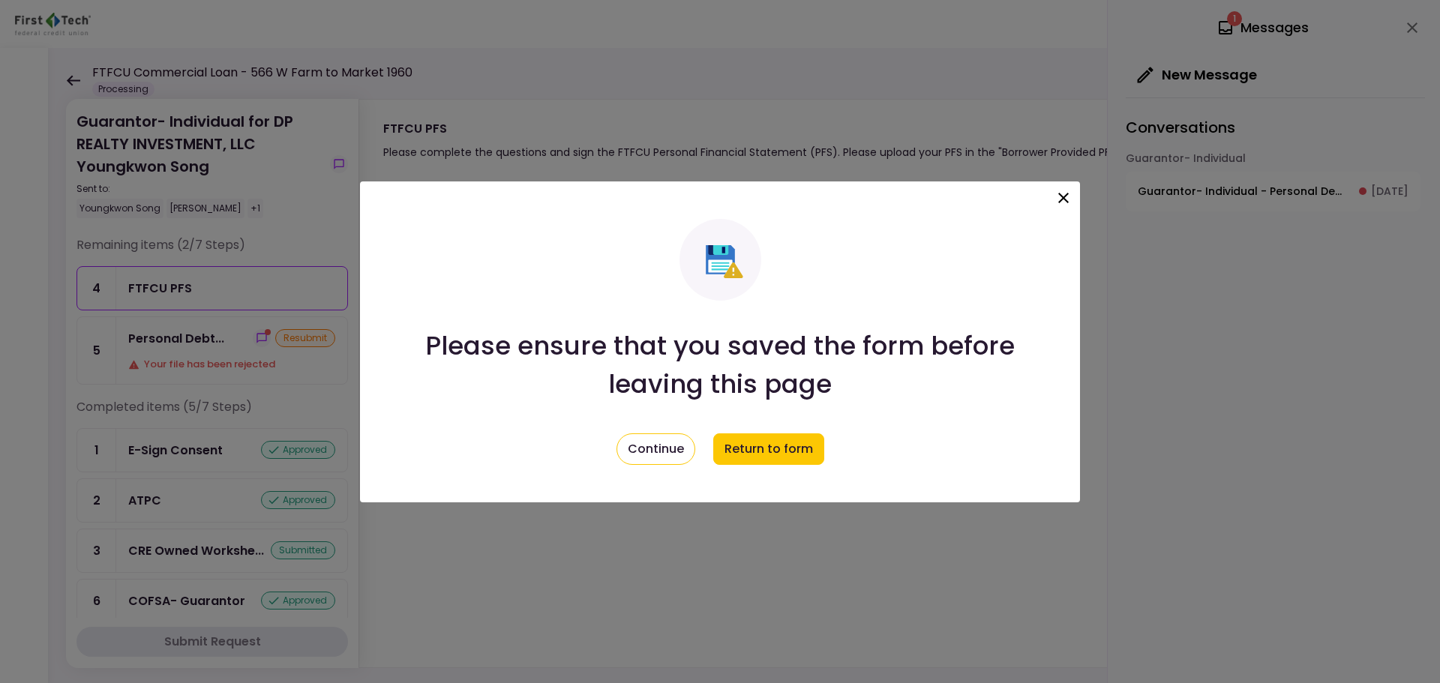
click at [1060, 194] on icon at bounding box center [1063, 198] width 10 height 10
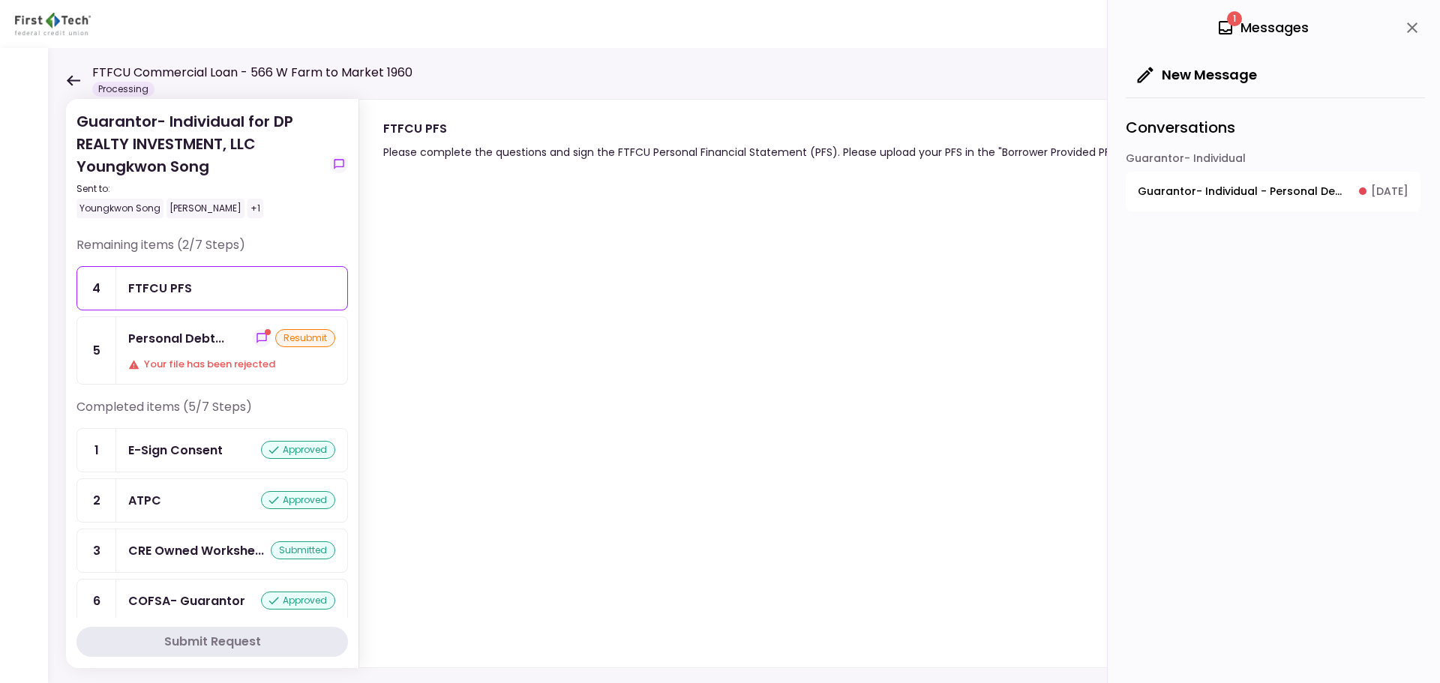
click at [316, 343] on div "resubmit" at bounding box center [305, 338] width 60 height 18
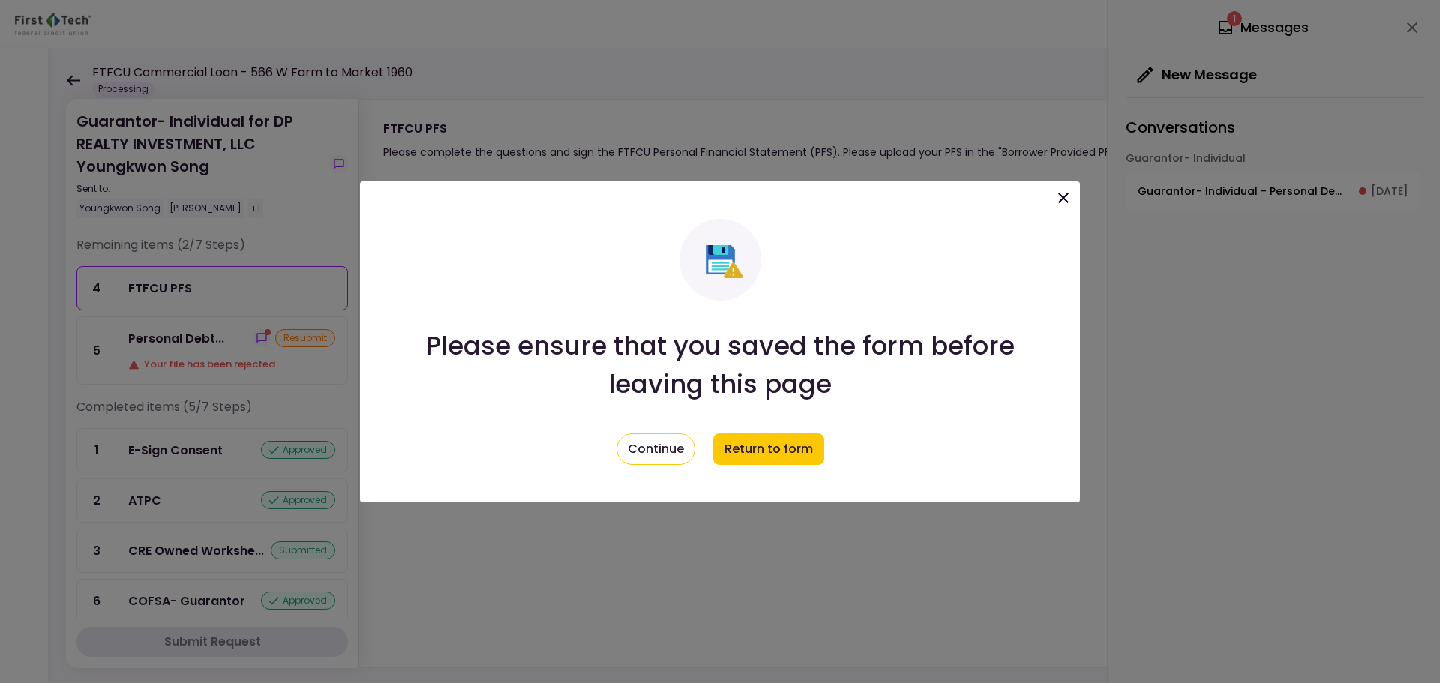
drag, startPoint x: 742, startPoint y: 455, endPoint x: 610, endPoint y: 464, distance: 131.5
click at [599, 469] on div "Please ensure that you saved the form before leaving this page Continue Return …" at bounding box center [720, 341] width 720 height 321
click at [639, 453] on button "Continue" at bounding box center [655, 448] width 79 height 31
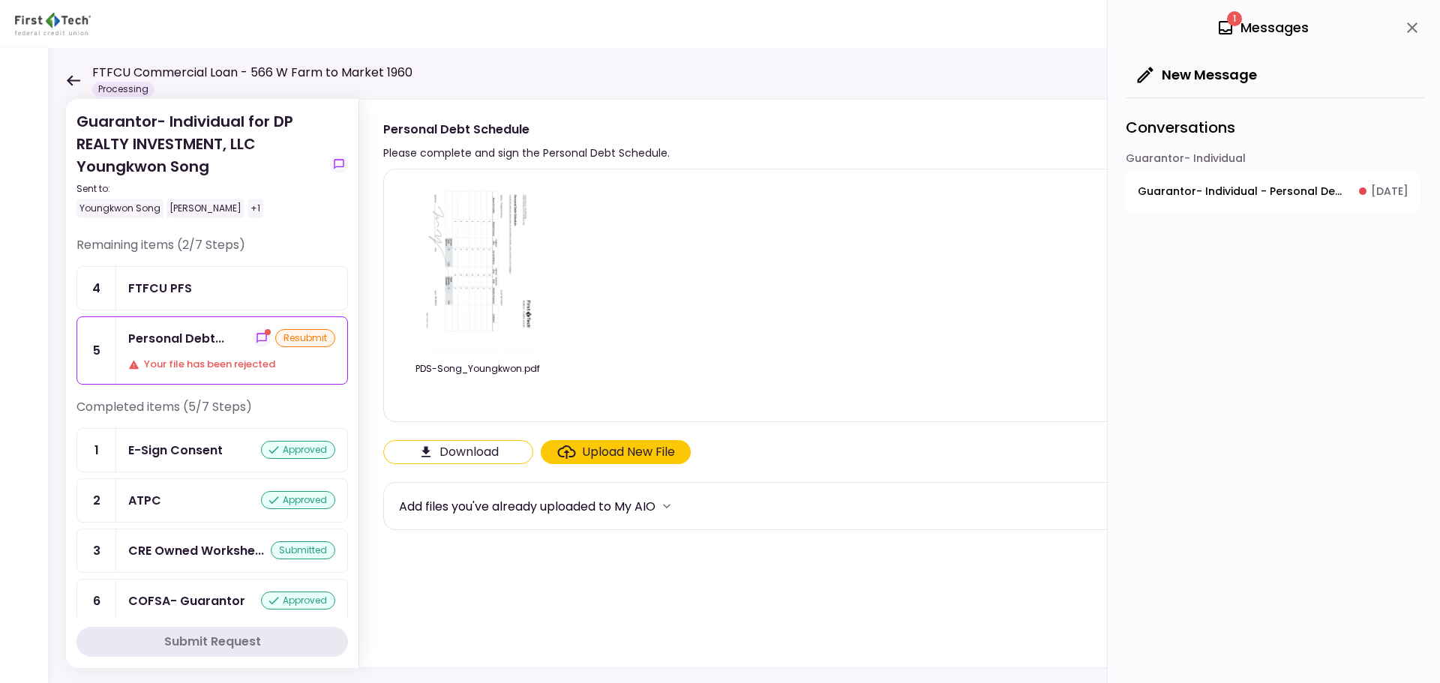
click at [64, 77] on div "Guarantor- Individual for DP REALTY INVESTMENT, LLC Youngkwon Song Sent to: You…" at bounding box center [744, 365] width 1392 height 635
click at [70, 77] on icon at bounding box center [73, 80] width 13 height 10
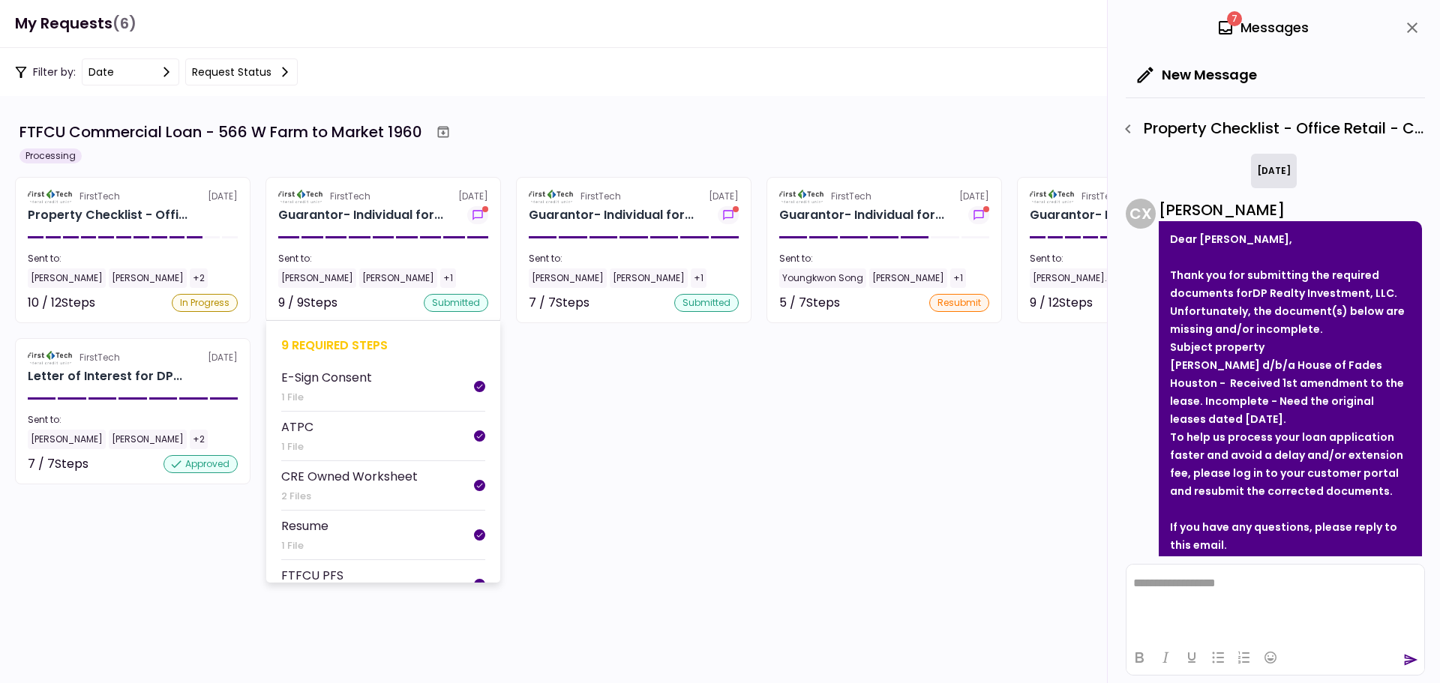
scroll to position [84, 0]
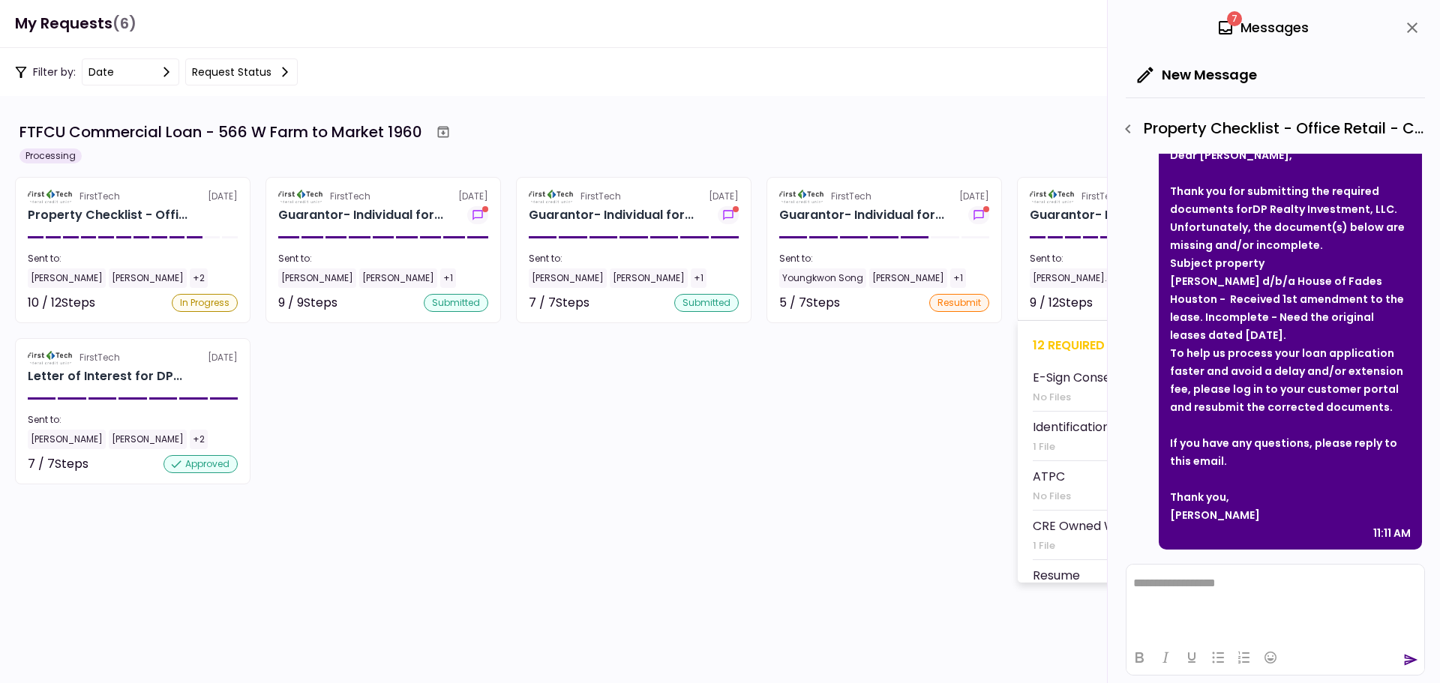
click at [1067, 231] on section "FirstTech [DATE] Guarantor- Individual for... Sent to: [PERSON_NAME]... [PERSON…" at bounding box center [1134, 250] width 235 height 146
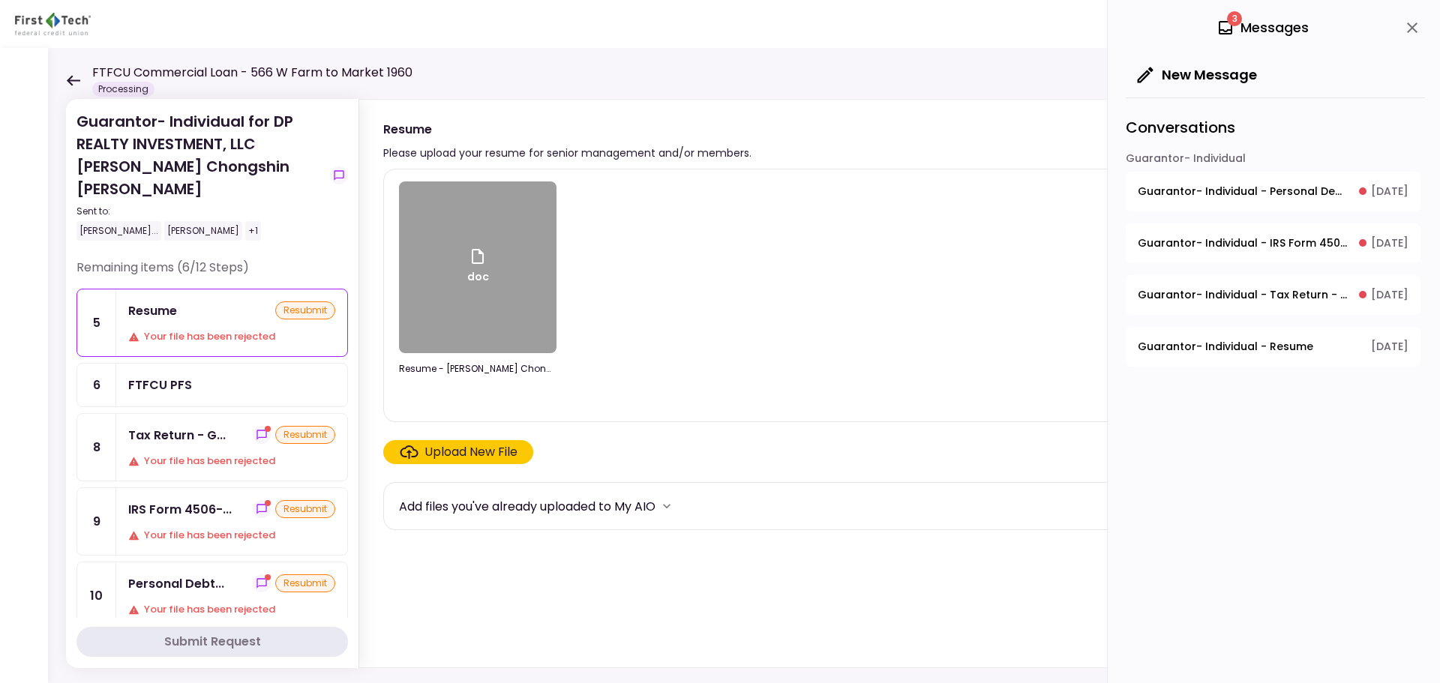
click at [69, 81] on icon at bounding box center [73, 80] width 13 height 10
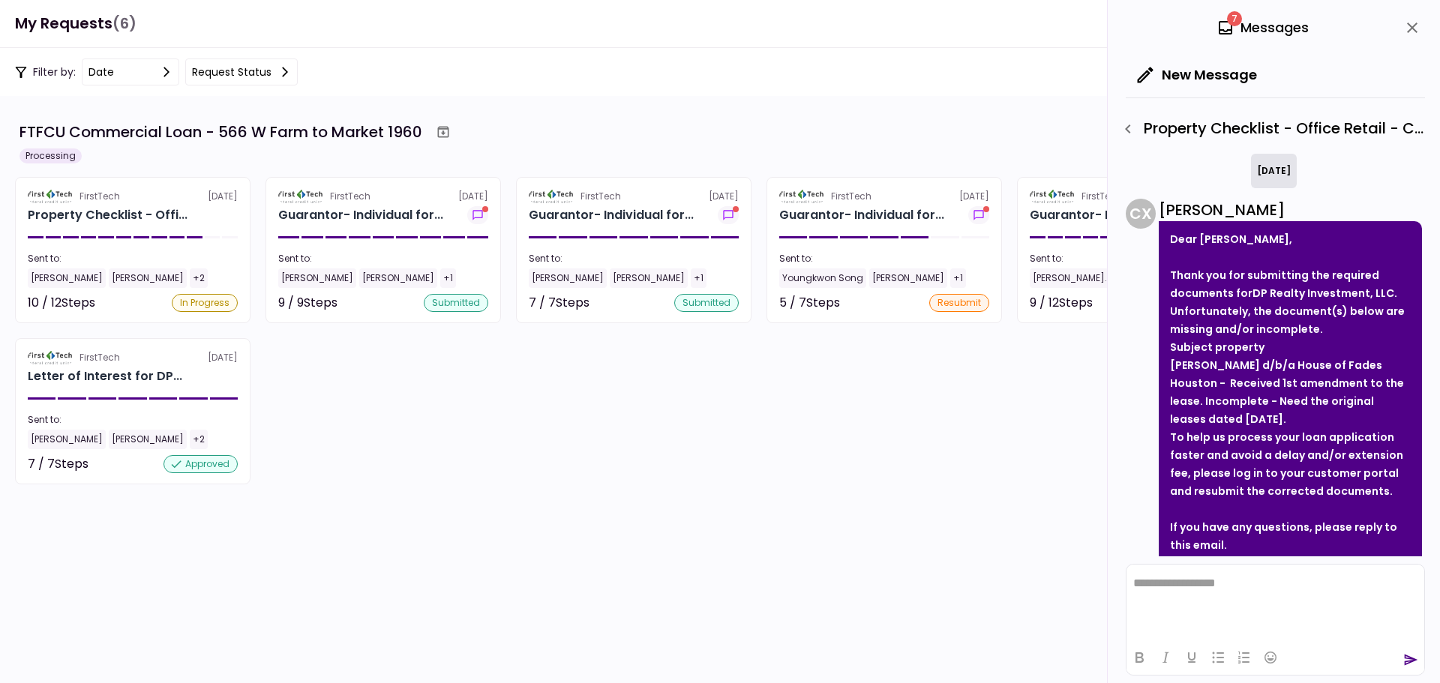
scroll to position [84, 0]
